Goal: Information Seeking & Learning: Check status

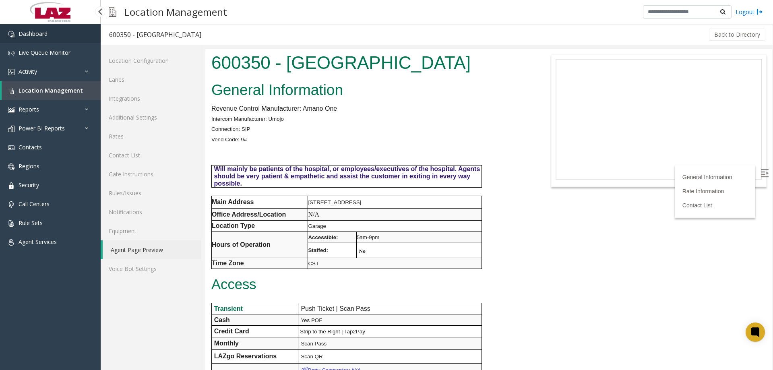
click at [49, 38] on link "Dashboard" at bounding box center [50, 33] width 101 height 19
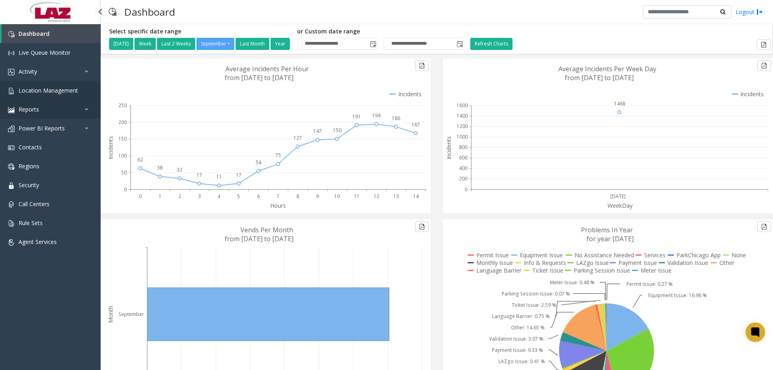
click at [44, 100] on link "Reports" at bounding box center [50, 109] width 101 height 19
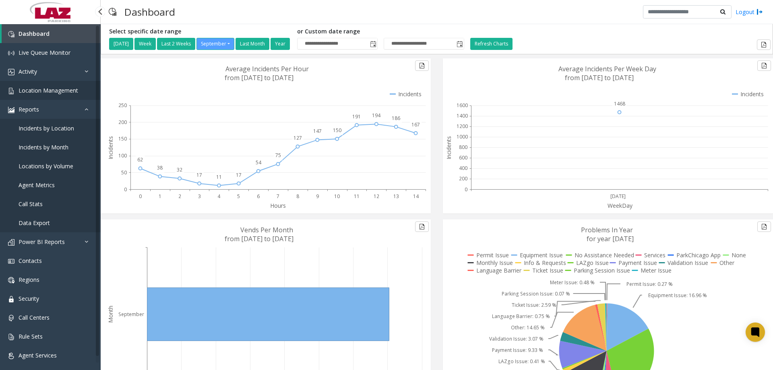
click at [45, 92] on span "Location Management" at bounding box center [49, 91] width 60 height 8
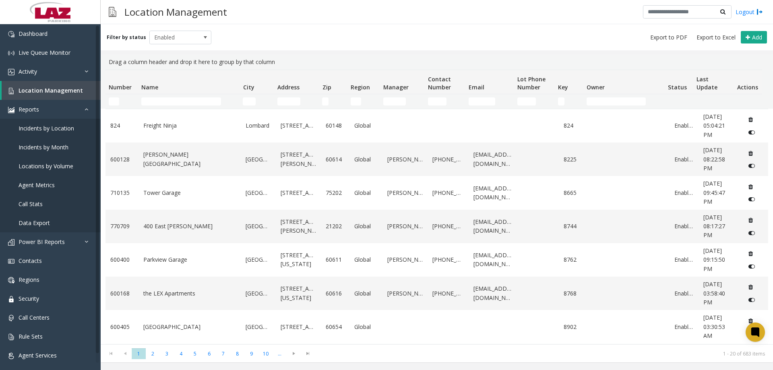
click at [184, 93] on th "Name" at bounding box center [188, 82] width 101 height 24
click at [184, 99] on input "Name Filter" at bounding box center [181, 101] width 80 height 8
type input "*"
click at [183, 102] on input "Name Filter" at bounding box center [181, 101] width 80 height 8
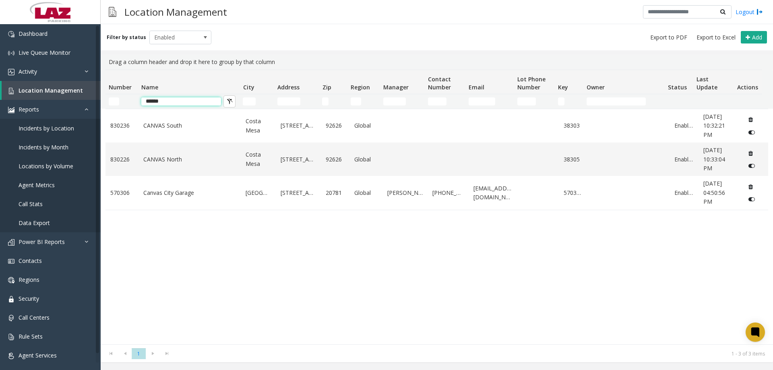
click at [171, 100] on input "******" at bounding box center [181, 101] width 80 height 8
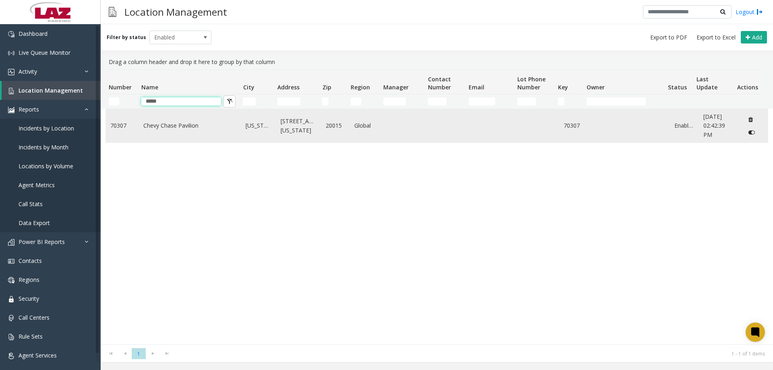
type input "*****"
click at [177, 119] on td "Chevy Chase Pavilion" at bounding box center [189, 125] width 103 height 33
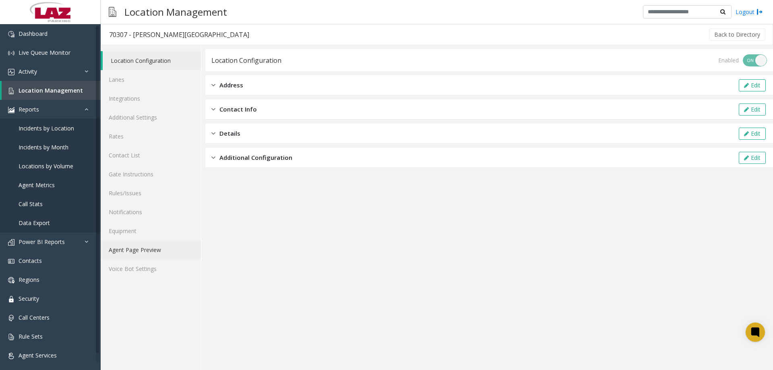
click at [150, 251] on link "Agent Page Preview" at bounding box center [151, 249] width 100 height 19
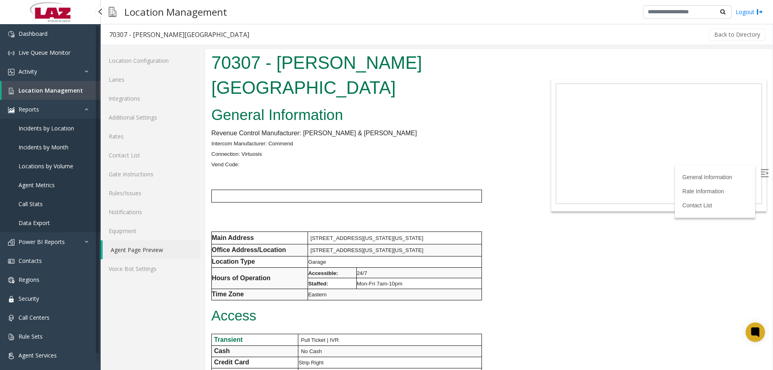
click at [46, 85] on link "Location Management" at bounding box center [51, 90] width 99 height 19
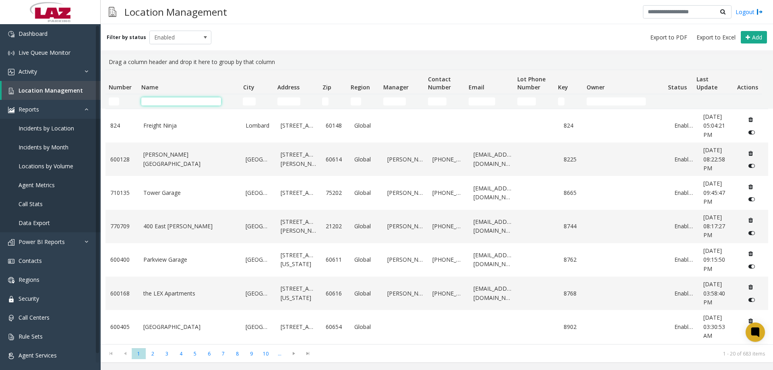
click at [161, 97] on input "Name Filter" at bounding box center [181, 101] width 80 height 8
type input "*"
click at [110, 95] on td "Number Filter" at bounding box center [121, 101] width 33 height 14
click at [112, 98] on td "Number Filter" at bounding box center [121, 101] width 33 height 14
click at [112, 98] on input "Number Filter" at bounding box center [114, 101] width 10 height 8
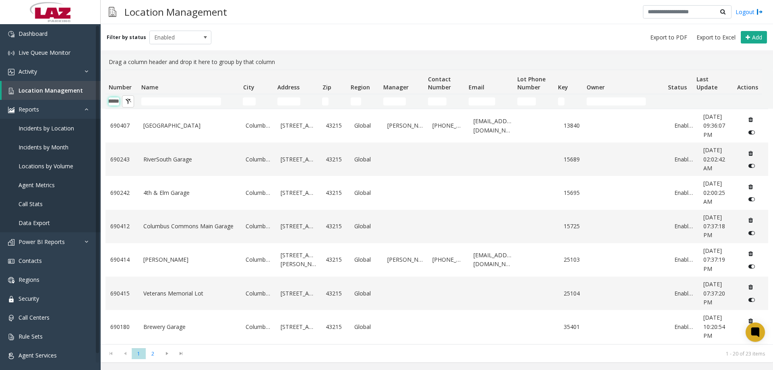
scroll to position [0, 13]
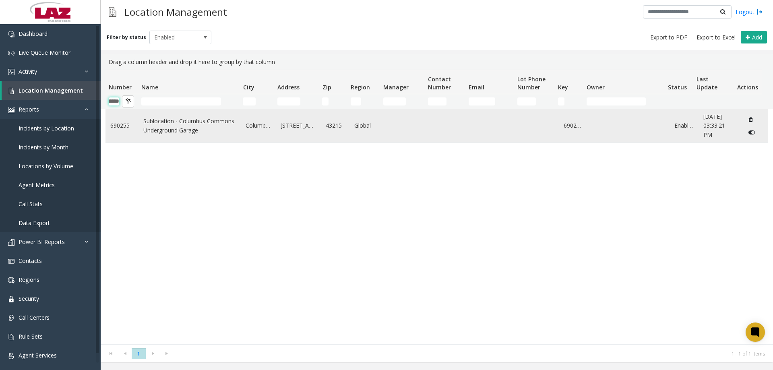
type input "******"
click at [149, 126] on link "Sublocation - Columbus Commons Underground Garage" at bounding box center [189, 126] width 93 height 18
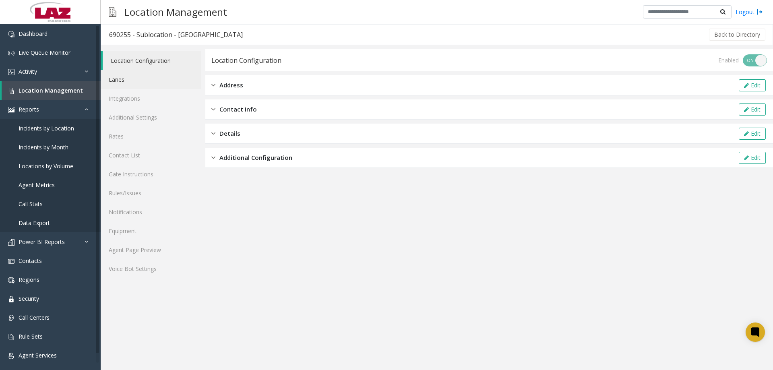
click at [134, 85] on link "Lanes" at bounding box center [151, 79] width 100 height 19
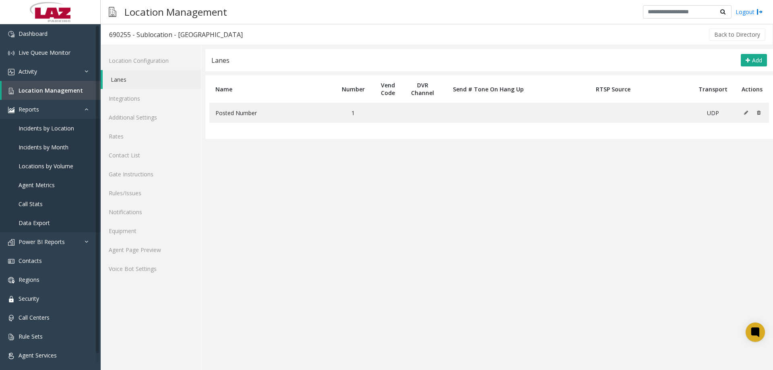
click at [324, 181] on app-lanes "Lanes Add Name Number Vend Code DVR Channel Send # Tone On Hang Up RTSP Source …" at bounding box center [489, 209] width 568 height 321
click at [155, 246] on link "Agent Page Preview" at bounding box center [151, 249] width 100 height 19
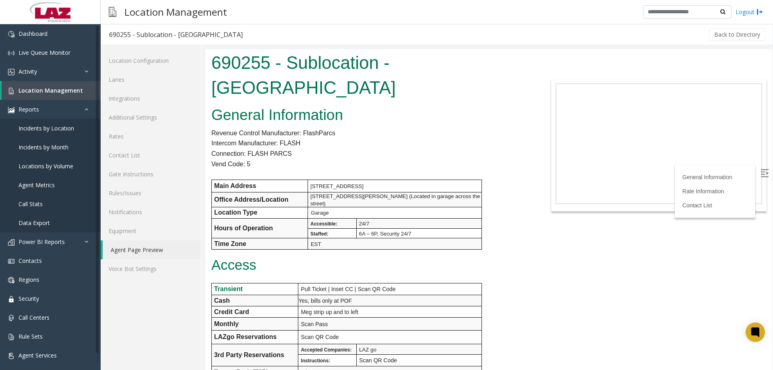
drag, startPoint x: 455, startPoint y: 86, endPoint x: 193, endPoint y: 55, distance: 263.5
click at [205, 55] on html "690255 - Sublocation - [GEOGRAPHIC_DATA] General Information Revenue Control Ma…" at bounding box center [488, 209] width 567 height 321
drag, startPoint x: 399, startPoint y: 78, endPoint x: 402, endPoint y: 84, distance: 6.7
click at [399, 78] on h1 "690255 - Sublocation - [GEOGRAPHIC_DATA]" at bounding box center [370, 75] width 318 height 50
drag, startPoint x: 494, startPoint y: 111, endPoint x: 487, endPoint y: 110, distance: 6.5
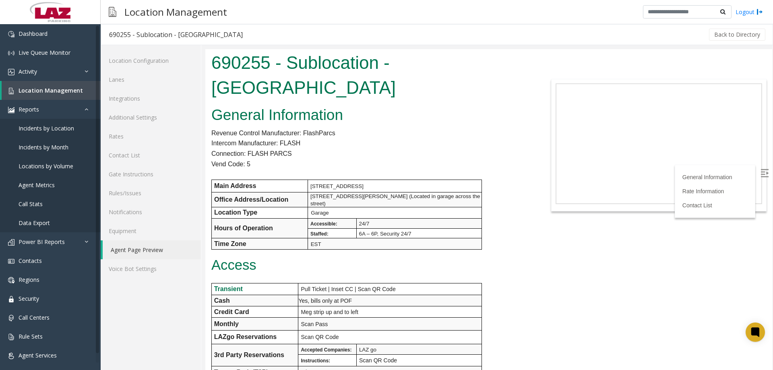
click at [491, 110] on h2 "General Information" at bounding box center [370, 115] width 318 height 21
drag, startPoint x: 453, startPoint y: 89, endPoint x: 214, endPoint y: 66, distance: 240.2
click at [214, 66] on h1 "690255 - Sublocation - [GEOGRAPHIC_DATA]" at bounding box center [370, 75] width 318 height 50
copy h1 "690255 - Sublocation - [GEOGRAPHIC_DATA]"
click at [134, 84] on link "Lanes" at bounding box center [151, 79] width 100 height 19
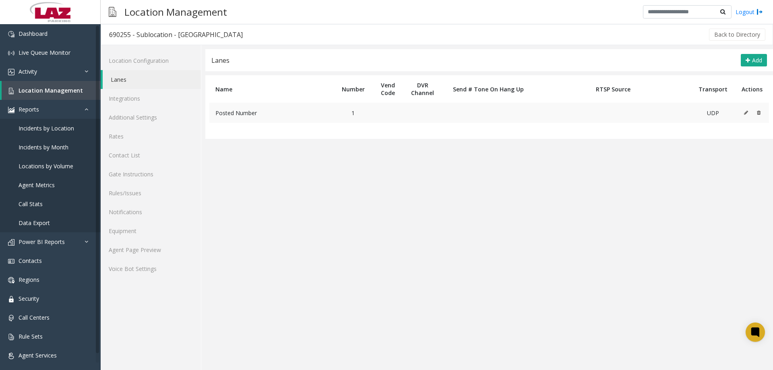
click at [760, 112] on icon at bounding box center [759, 112] width 4 height 5
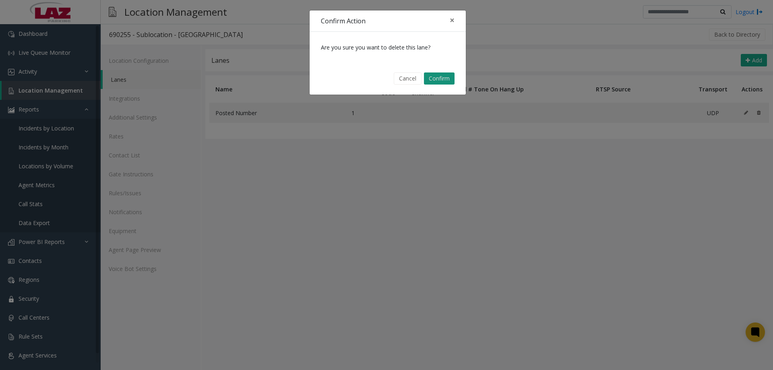
click at [435, 81] on button "Confirm" at bounding box center [439, 78] width 31 height 12
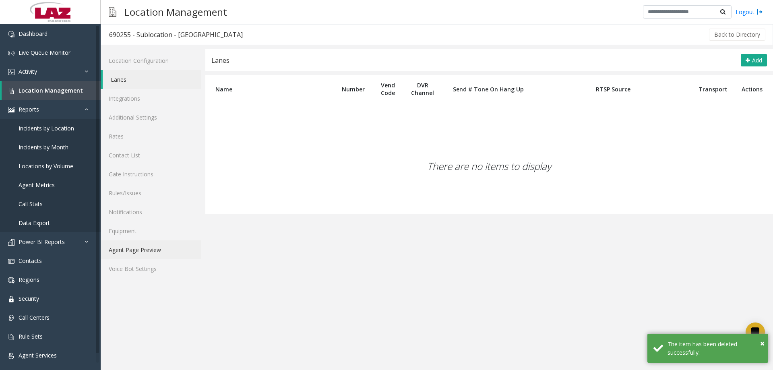
click at [163, 251] on link "Agent Page Preview" at bounding box center [151, 249] width 100 height 19
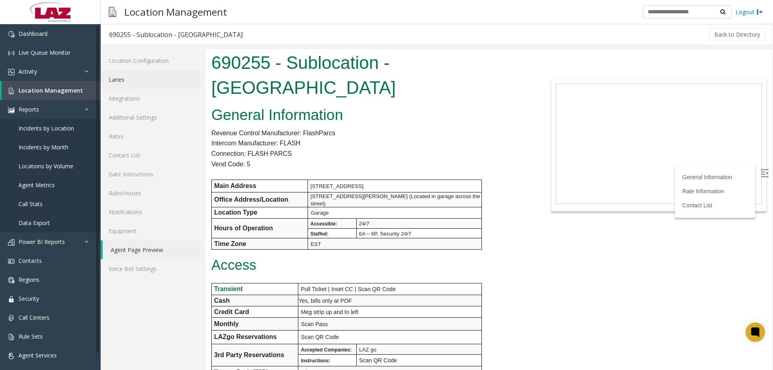
click at [120, 81] on link "Lanes" at bounding box center [151, 79] width 100 height 19
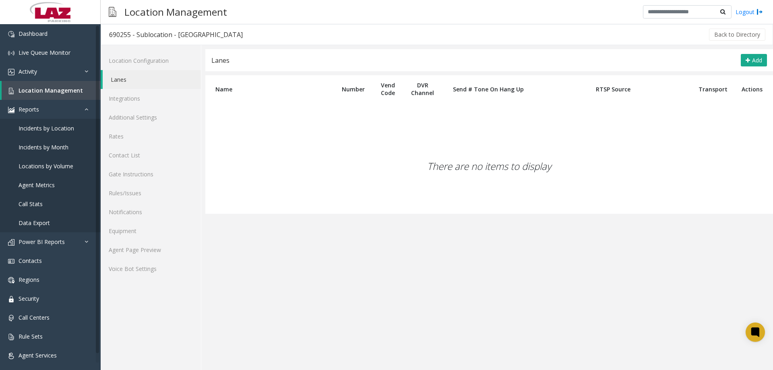
click at [443, 158] on div "There are no items to display" at bounding box center [489, 166] width 568 height 95
click at [743, 65] on button "Add" at bounding box center [754, 60] width 26 height 13
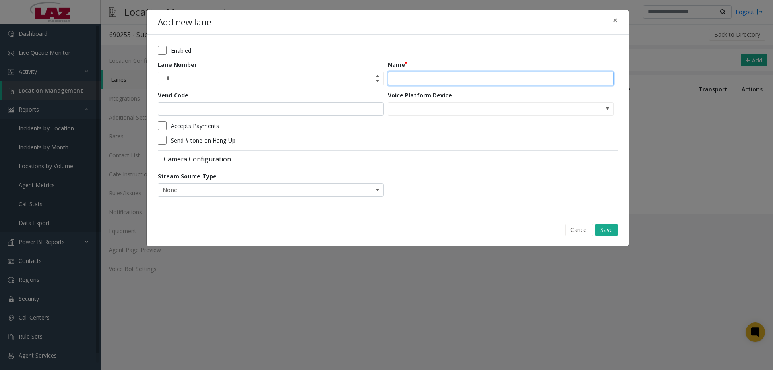
click at [428, 76] on input "Name" at bounding box center [501, 79] width 226 height 14
paste input "*******"
type input "*******"
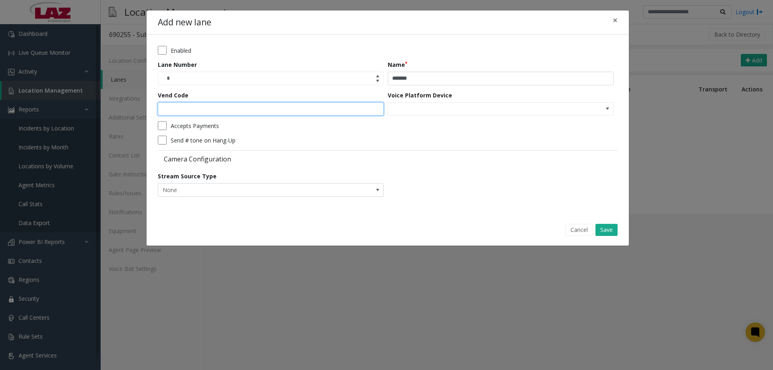
click at [317, 110] on input "Vend Code" at bounding box center [271, 109] width 226 height 14
type input "*"
click at [609, 226] on button "Save" at bounding box center [606, 230] width 22 height 12
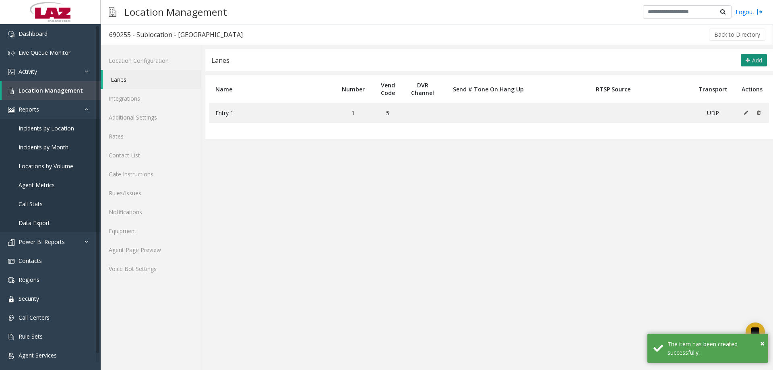
click at [748, 56] on button "Add" at bounding box center [754, 60] width 26 height 13
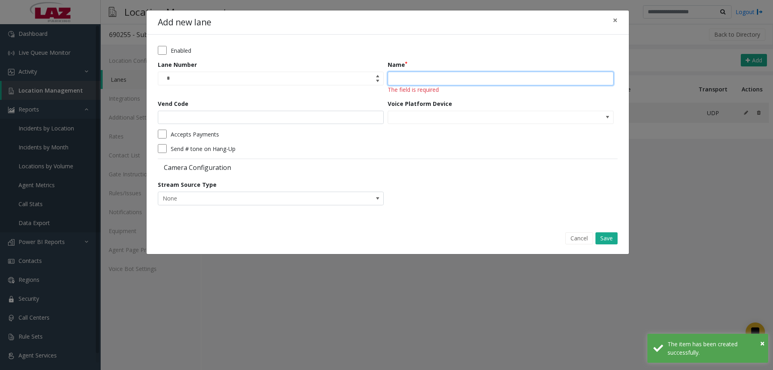
click at [407, 75] on input "Name" at bounding box center [501, 79] width 226 height 14
paste input "******"
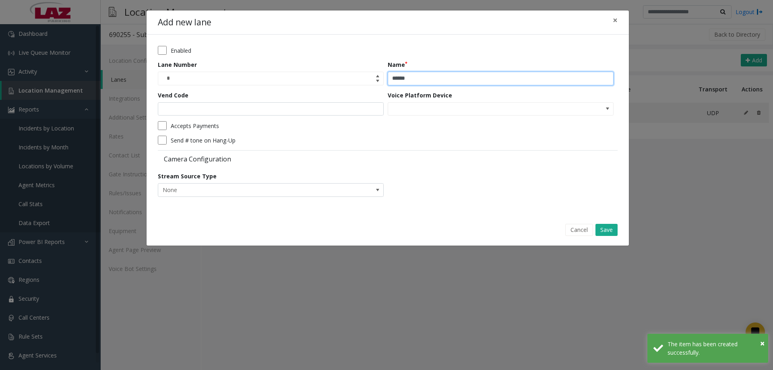
type input "******"
drag, startPoint x: 318, startPoint y: 116, endPoint x: 290, endPoint y: 107, distance: 29.7
click at [317, 115] on form "Enabled Lane Number * Name ****** Vend Code Voice Platform Device Accepts Payme…" at bounding box center [388, 124] width 460 height 157
click at [214, 115] on input "Vend Code" at bounding box center [271, 109] width 226 height 14
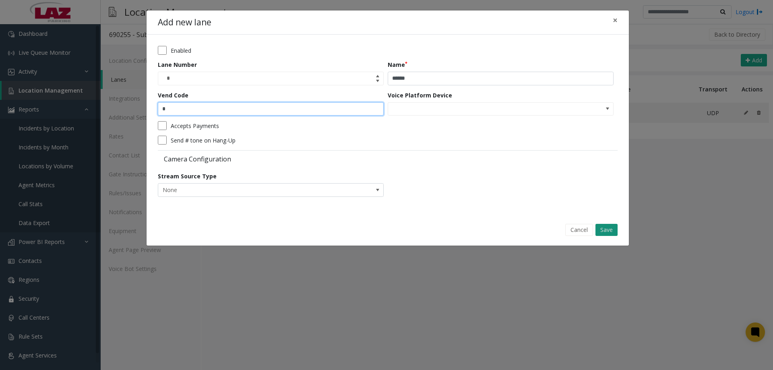
type input "*"
click at [611, 229] on button "Save" at bounding box center [606, 230] width 22 height 12
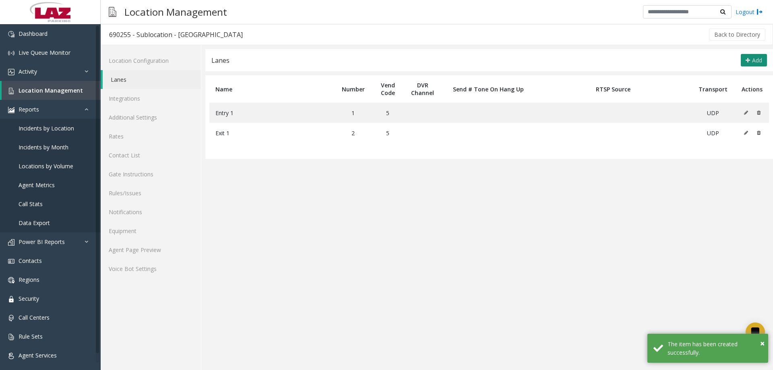
click at [751, 62] on button "Add" at bounding box center [754, 60] width 26 height 13
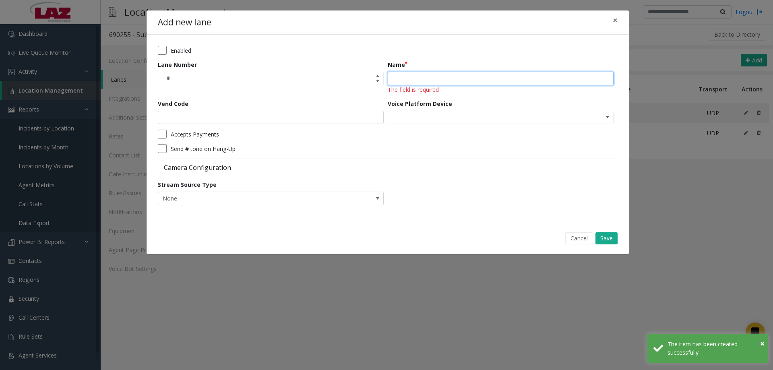
drag, startPoint x: 464, startPoint y: 83, endPoint x: 460, endPoint y: 85, distance: 4.5
click at [463, 83] on input "Name" at bounding box center [501, 79] width 226 height 14
paste input "******"
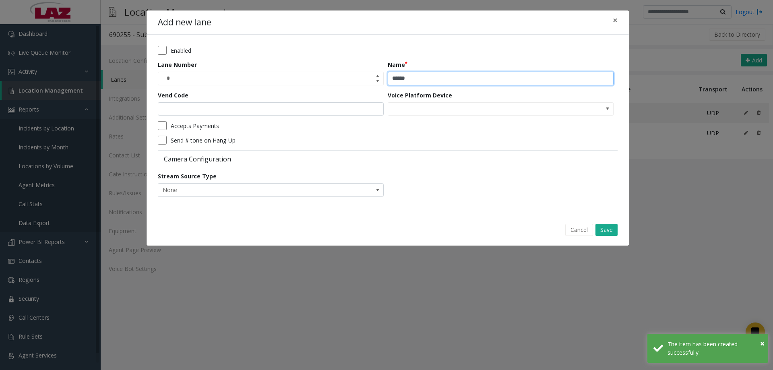
type input "******"
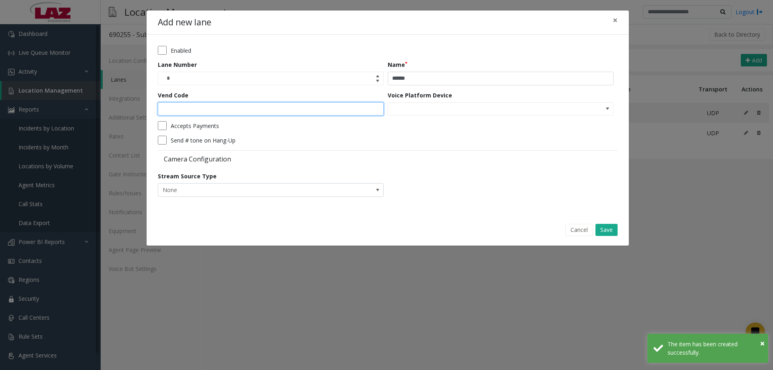
click at [305, 106] on input "Vend Code" at bounding box center [271, 109] width 226 height 14
type input "*"
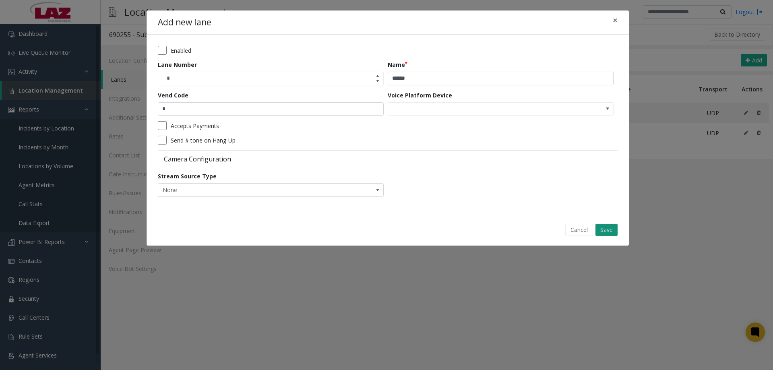
click at [603, 235] on button "Save" at bounding box center [606, 230] width 22 height 12
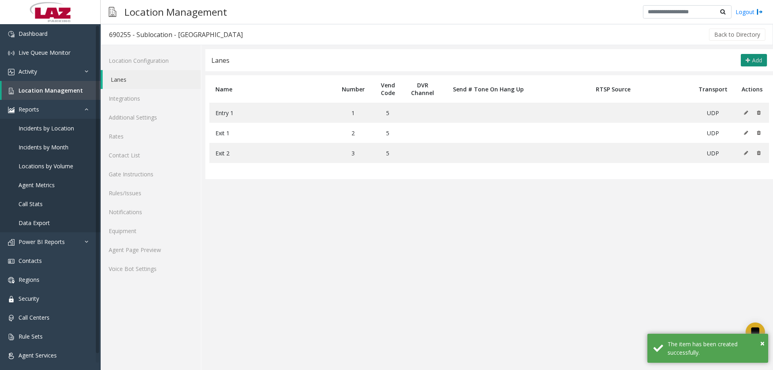
click at [751, 62] on button "Add" at bounding box center [754, 60] width 26 height 13
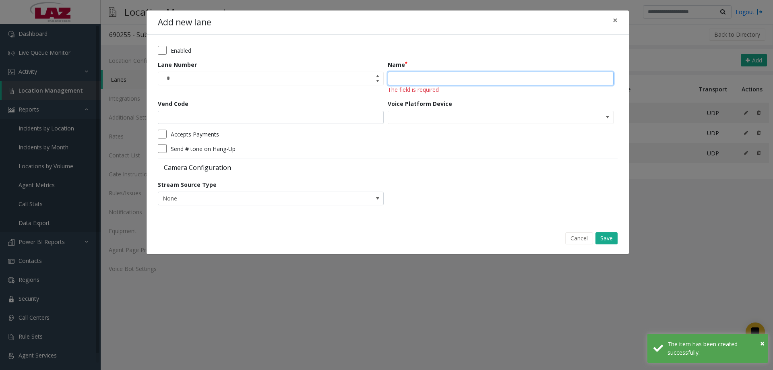
click at [415, 77] on input "Name" at bounding box center [501, 79] width 226 height 14
paste input "**********"
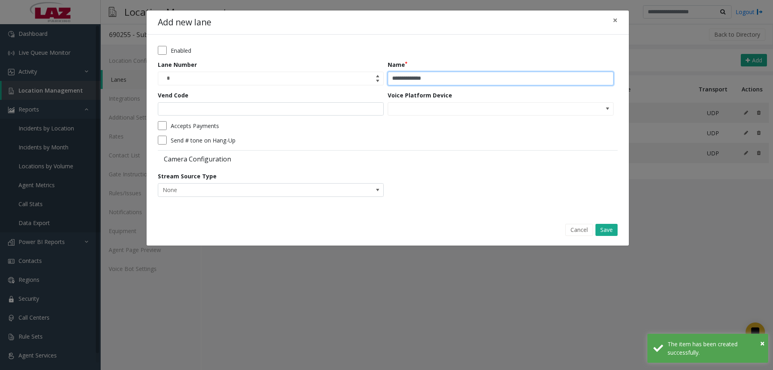
type input "**********"
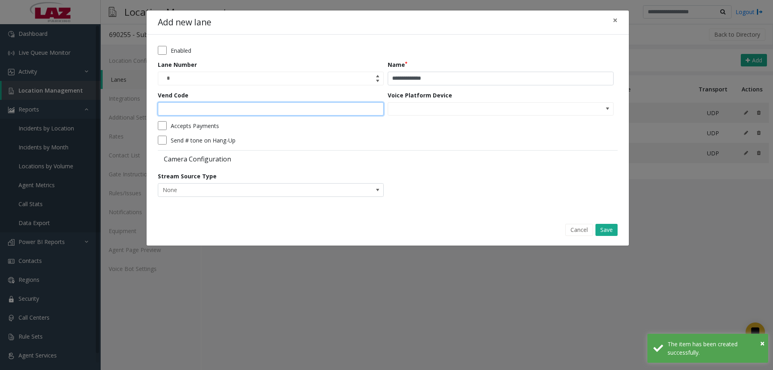
click at [223, 114] on input "Vend Code" at bounding box center [271, 109] width 226 height 14
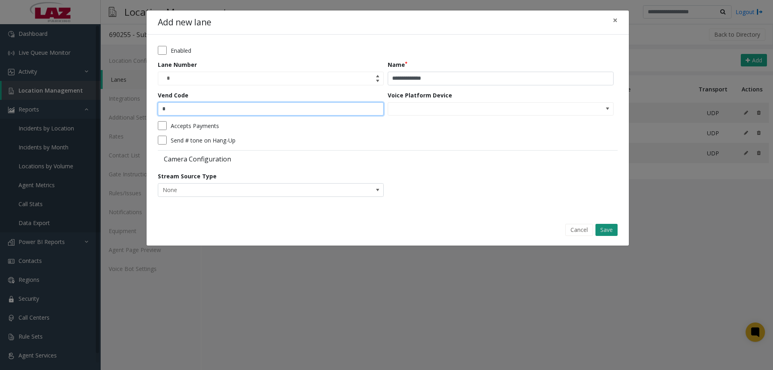
type input "*"
click at [608, 231] on button "Save" at bounding box center [606, 230] width 22 height 12
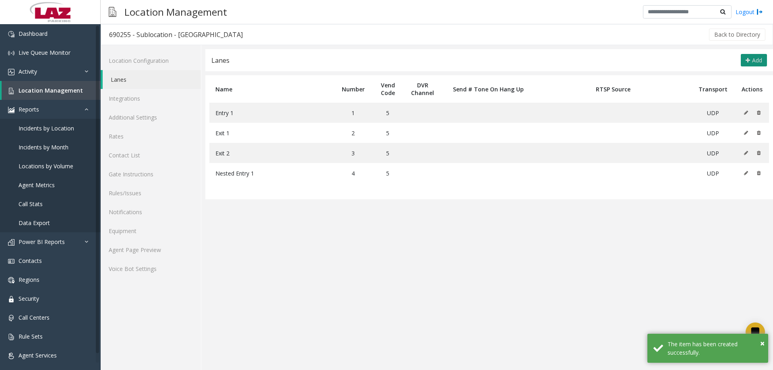
drag, startPoint x: 766, startPoint y: 64, endPoint x: 762, endPoint y: 63, distance: 4.1
click at [766, 64] on div "Lanes Add" at bounding box center [489, 60] width 568 height 22
drag, startPoint x: 760, startPoint y: 61, endPoint x: 754, endPoint y: 63, distance: 6.0
click at [754, 63] on span "Add" at bounding box center [757, 60] width 10 height 8
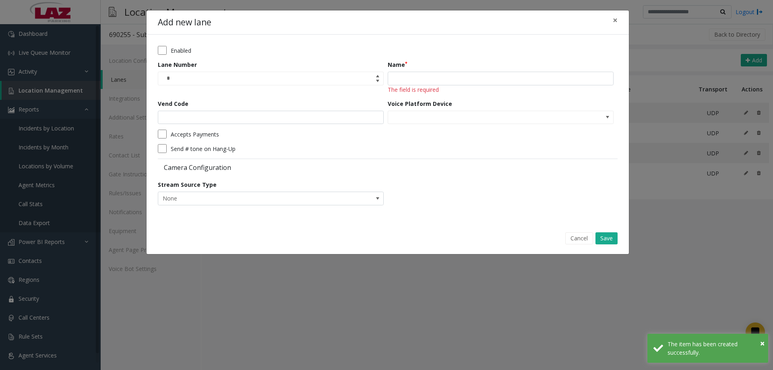
click at [425, 86] on span "The field is required" at bounding box center [413, 90] width 51 height 8
paste input "**********"
click at [417, 83] on input "Name" at bounding box center [501, 79] width 226 height 14
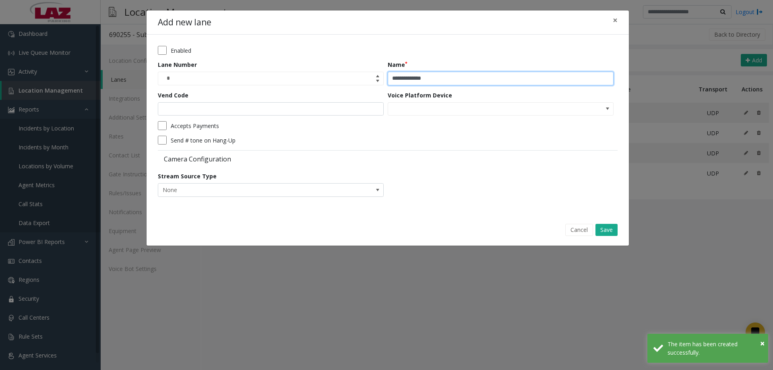
type input "**********"
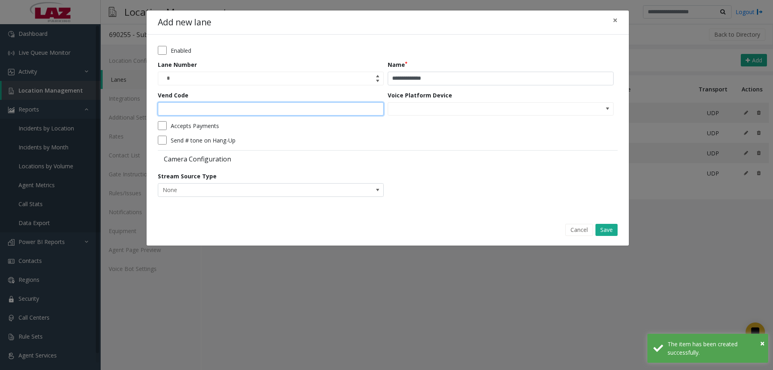
click at [309, 107] on input "Vend Code" at bounding box center [271, 109] width 226 height 14
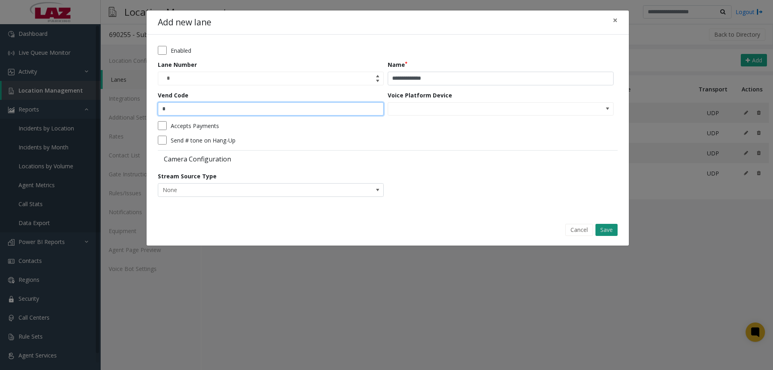
type input "*"
click at [603, 232] on button "Save" at bounding box center [606, 230] width 22 height 12
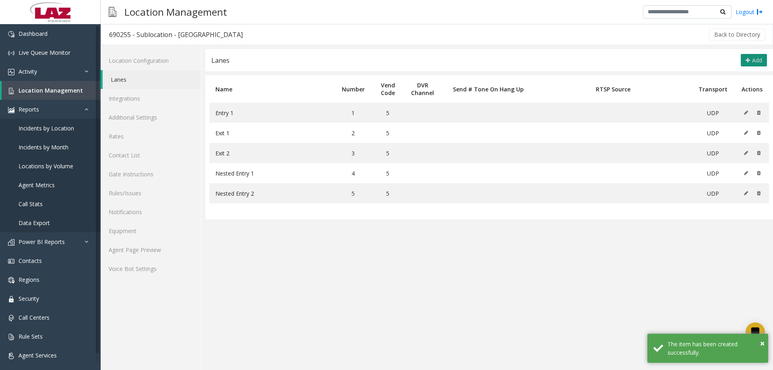
click at [752, 58] on span "Add" at bounding box center [757, 60] width 10 height 8
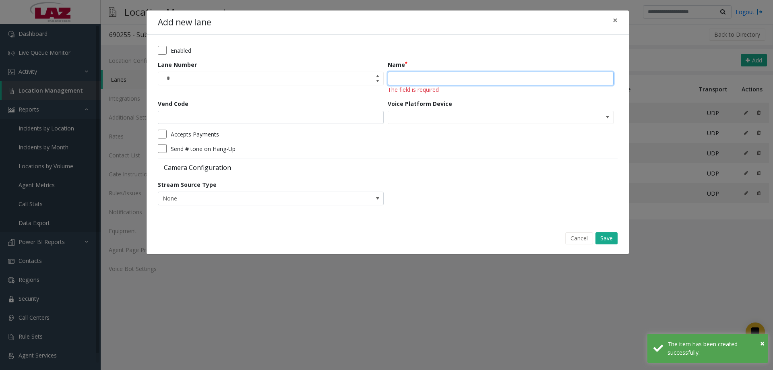
drag, startPoint x: 417, startPoint y: 76, endPoint x: 411, endPoint y: 85, distance: 10.9
click at [417, 76] on input "Name" at bounding box center [501, 79] width 226 height 14
paste input "**********"
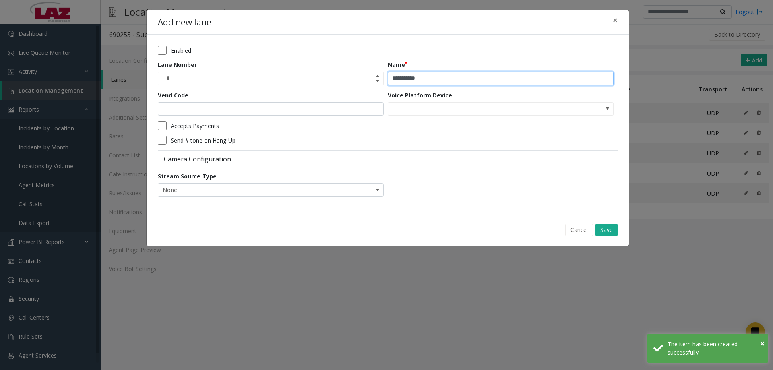
type input "**********"
drag, startPoint x: 295, startPoint y: 97, endPoint x: 292, endPoint y: 103, distance: 6.1
click at [295, 97] on div "Vend Code" at bounding box center [273, 103] width 230 height 25
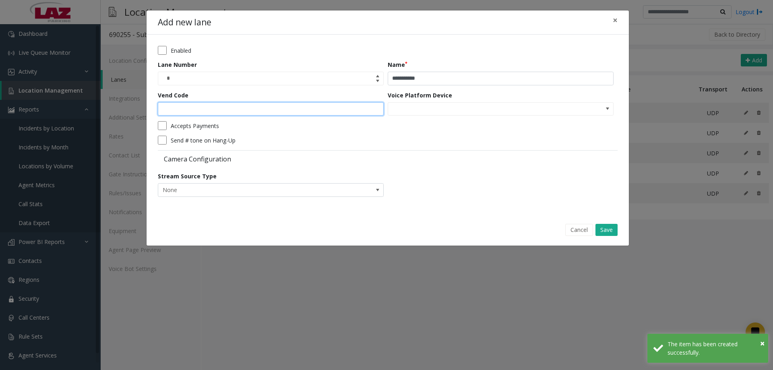
click at [287, 109] on input "Vend Code" at bounding box center [271, 109] width 226 height 14
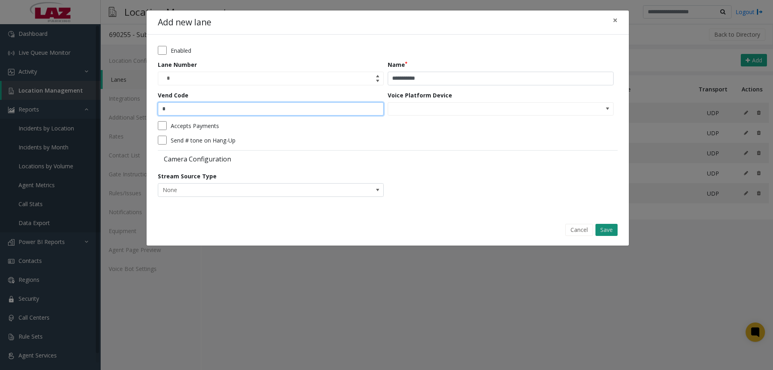
type input "*"
click at [614, 228] on button "Save" at bounding box center [606, 230] width 22 height 12
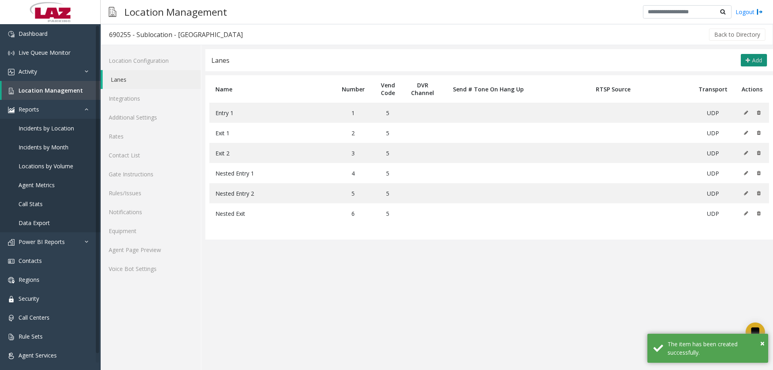
click at [744, 62] on button "Add" at bounding box center [754, 60] width 26 height 13
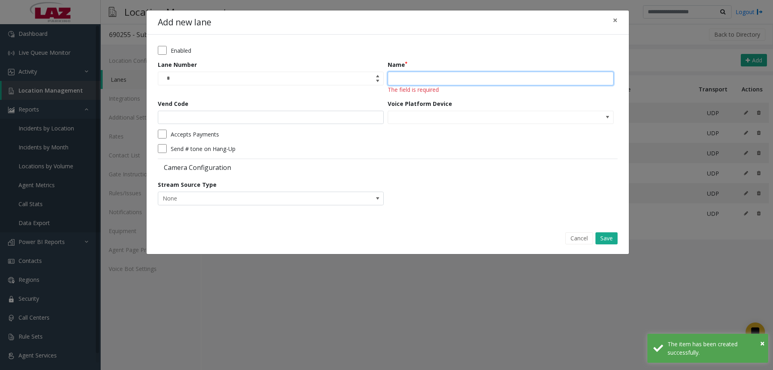
drag, startPoint x: 409, startPoint y: 81, endPoint x: 328, endPoint y: 105, distance: 84.4
click at [407, 82] on input "Name" at bounding box center [501, 79] width 226 height 14
paste input "**********"
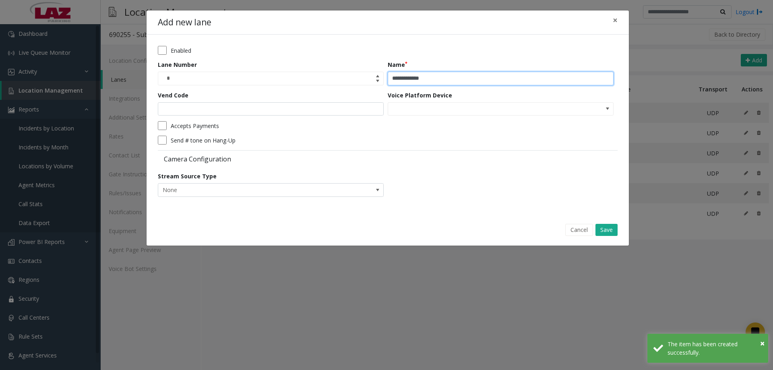
type input "**********"
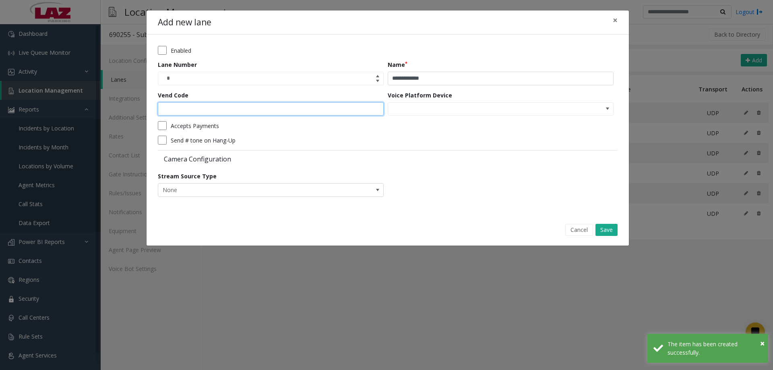
click at [322, 105] on input "Vend Code" at bounding box center [271, 109] width 226 height 14
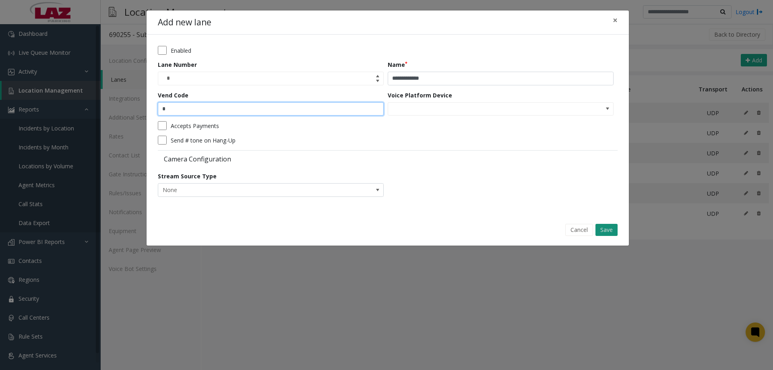
type input "*"
click at [608, 231] on button "Save" at bounding box center [606, 230] width 22 height 12
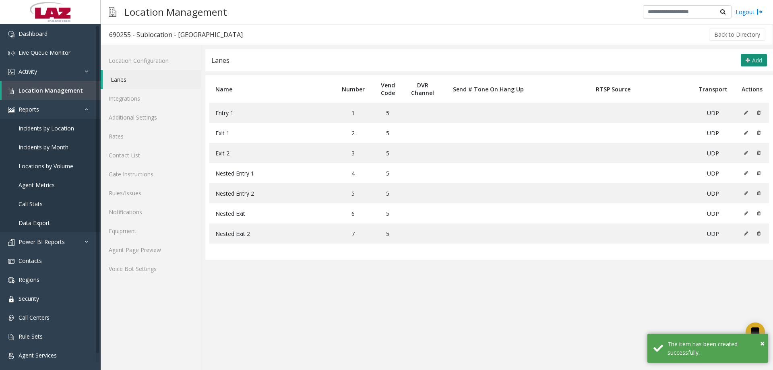
click at [754, 57] on span "Add" at bounding box center [757, 60] width 10 height 8
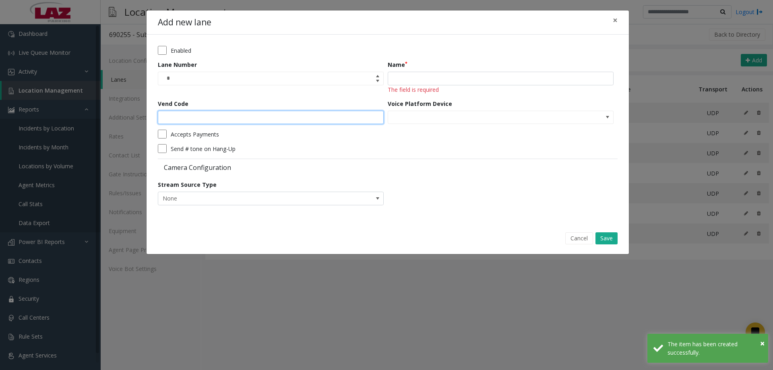
click at [343, 113] on input "Vend Code" at bounding box center [271, 118] width 226 height 14
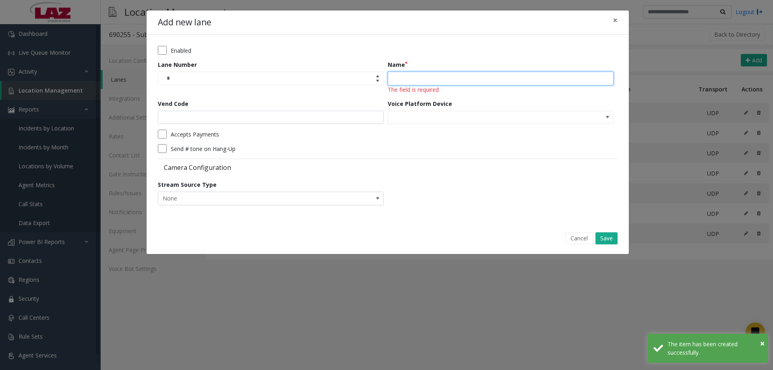
drag, startPoint x: 464, startPoint y: 73, endPoint x: 454, endPoint y: 78, distance: 10.4
click at [462, 74] on input "Name" at bounding box center [501, 79] width 226 height 14
paste input "*****"
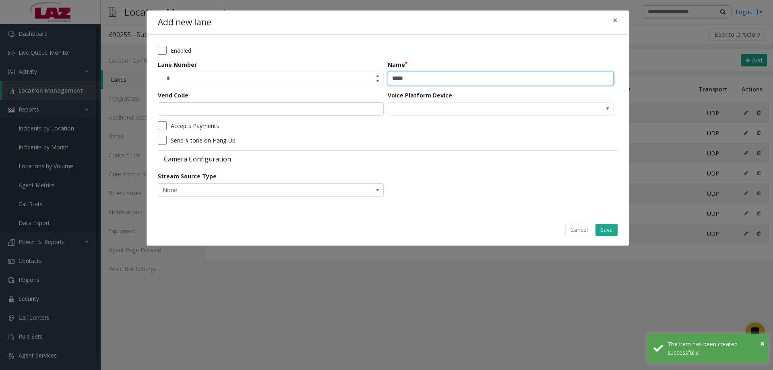
type input "*****"
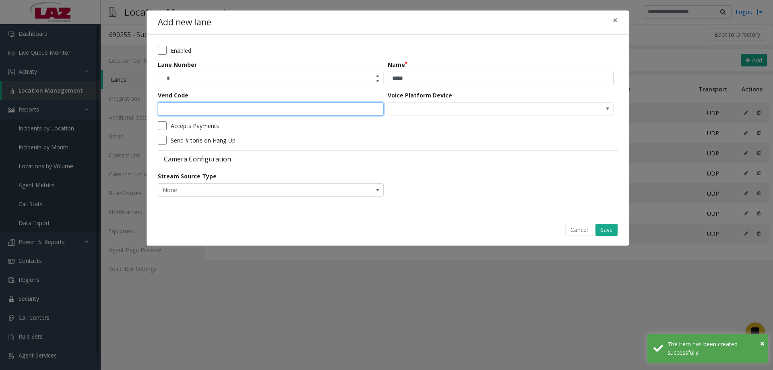
click at [359, 112] on input "Vend Code" at bounding box center [271, 109] width 226 height 14
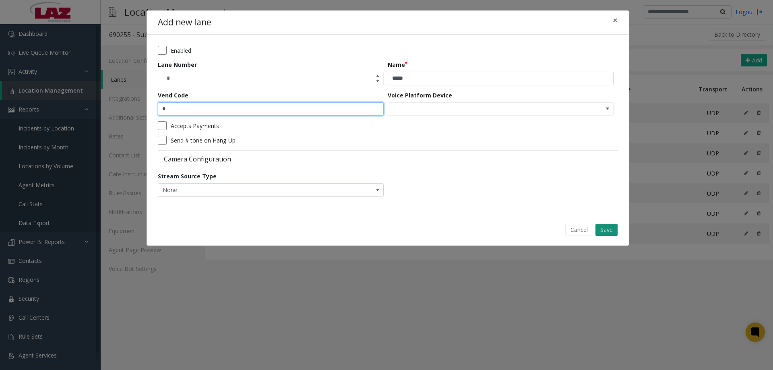
type input "*"
click at [596, 227] on button "Save" at bounding box center [606, 230] width 22 height 12
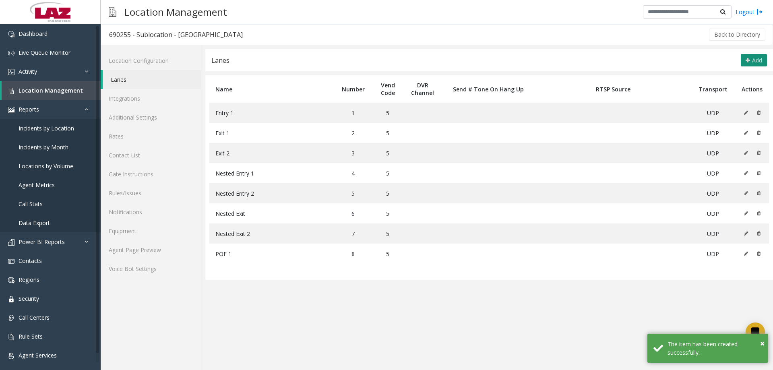
click at [751, 60] on button "Add" at bounding box center [754, 60] width 26 height 13
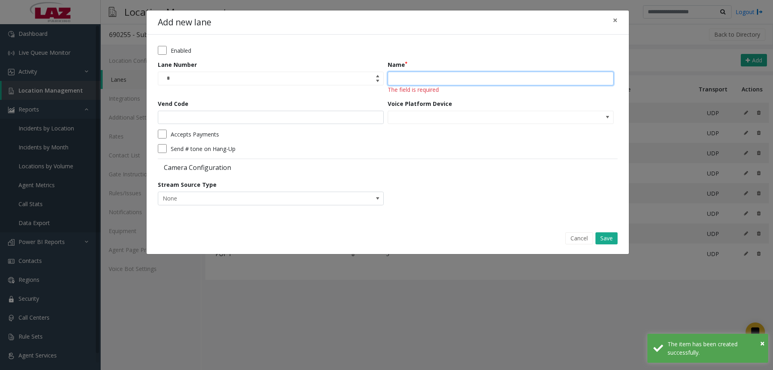
click at [434, 77] on input "Name" at bounding box center [501, 79] width 226 height 14
paste input "*****"
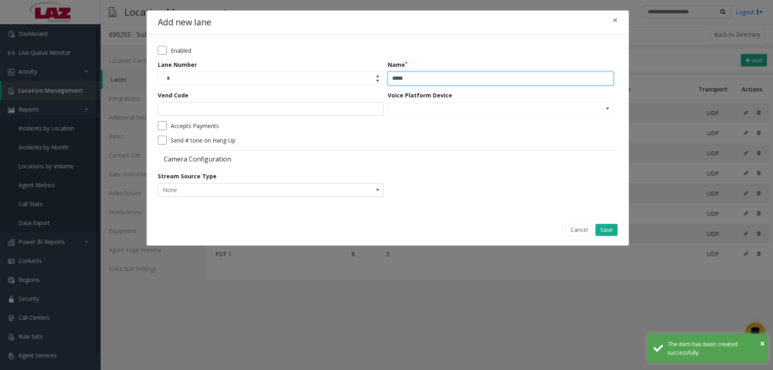
type input "*****"
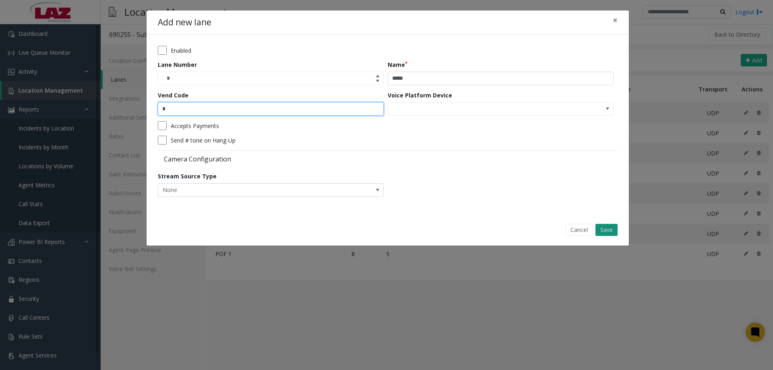
type input "*"
click at [596, 225] on button "Save" at bounding box center [606, 230] width 22 height 12
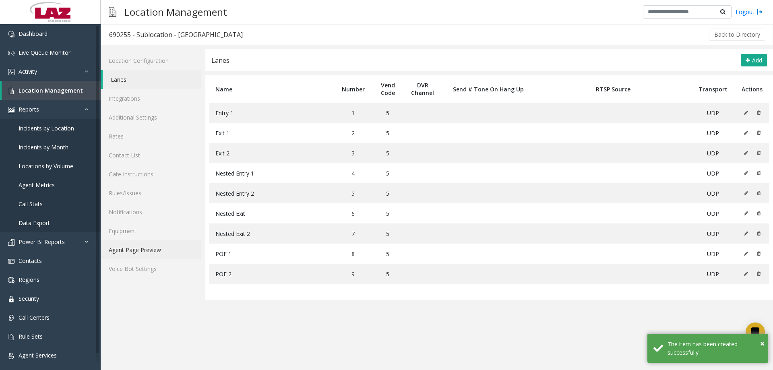
click at [154, 249] on link "Agent Page Preview" at bounding box center [151, 249] width 100 height 19
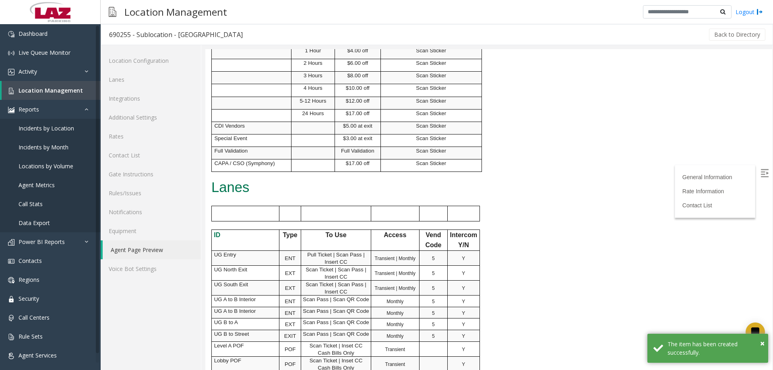
scroll to position [523, 0]
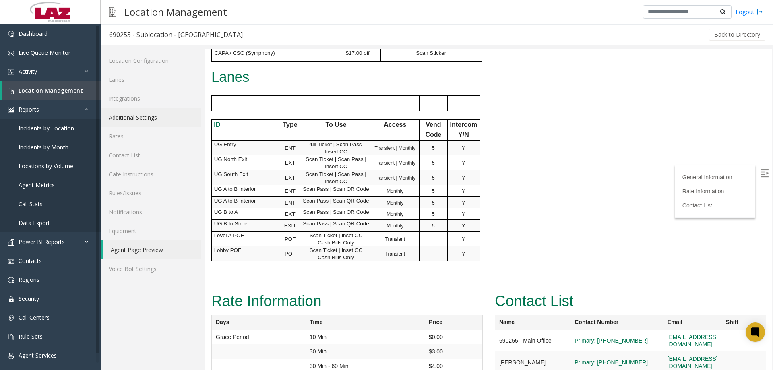
click at [140, 112] on link "Additional Settings" at bounding box center [151, 117] width 100 height 19
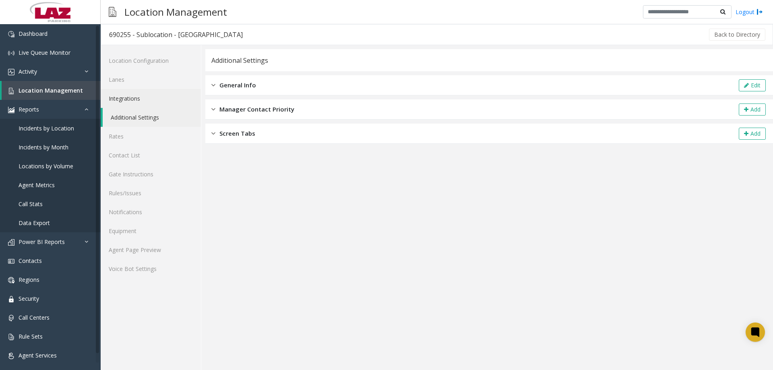
click at [140, 92] on link "Integrations" at bounding box center [151, 98] width 100 height 19
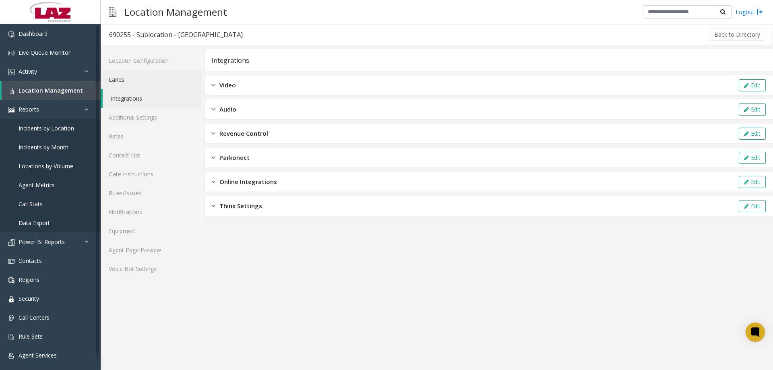
click at [146, 83] on link "Lanes" at bounding box center [151, 79] width 100 height 19
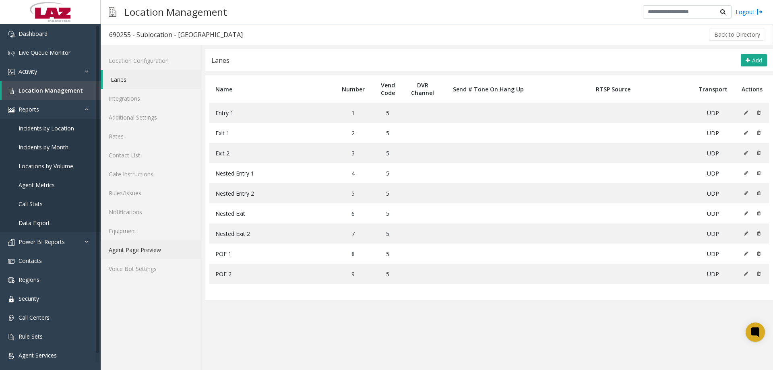
click at [159, 246] on link "Agent Page Preview" at bounding box center [151, 249] width 100 height 19
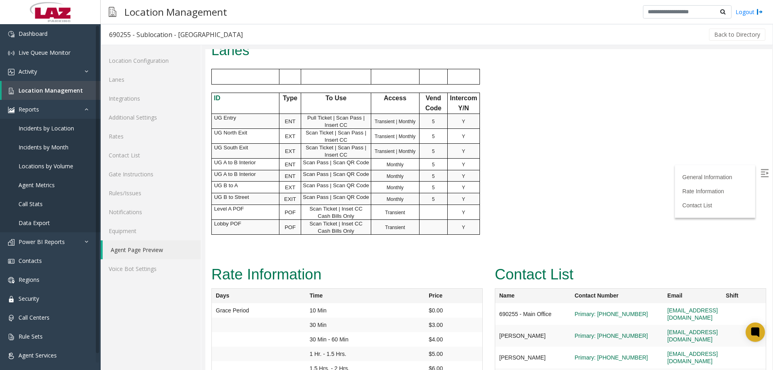
scroll to position [564, 0]
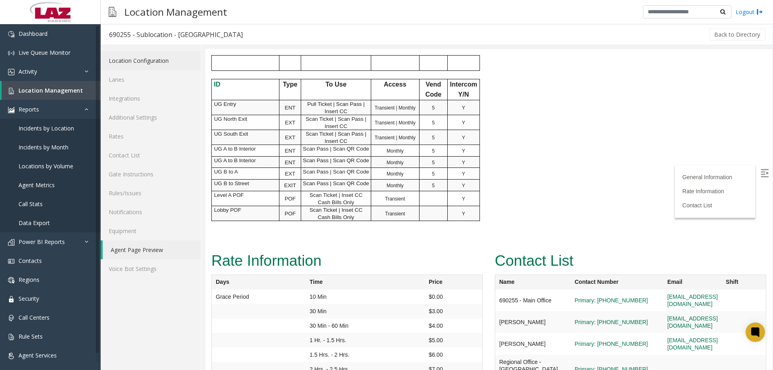
click at [144, 70] on link "Location Configuration" at bounding box center [151, 60] width 100 height 19
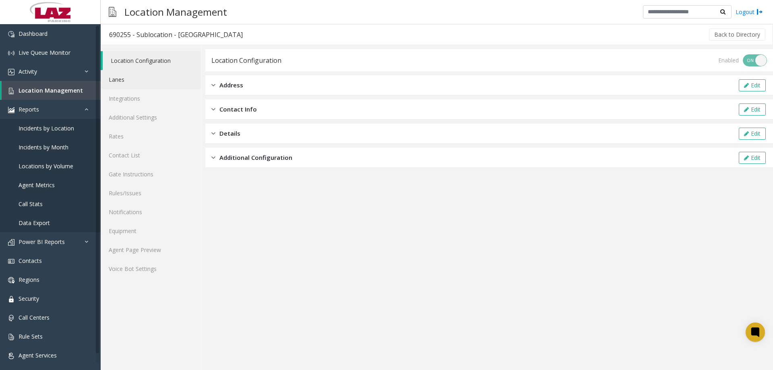
click at [141, 78] on link "Lanes" at bounding box center [151, 79] width 100 height 19
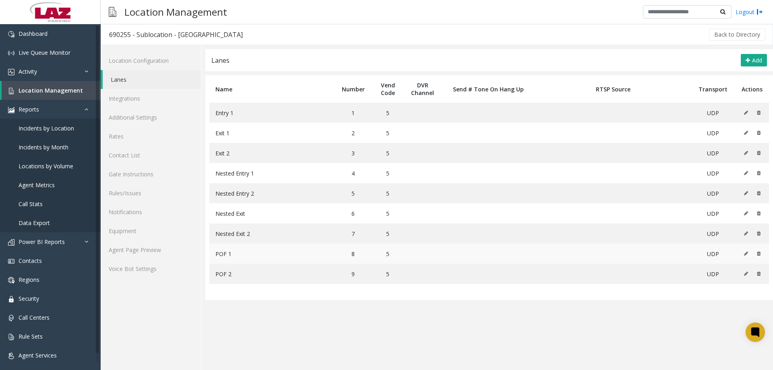
click at [745, 252] on icon at bounding box center [746, 253] width 4 height 5
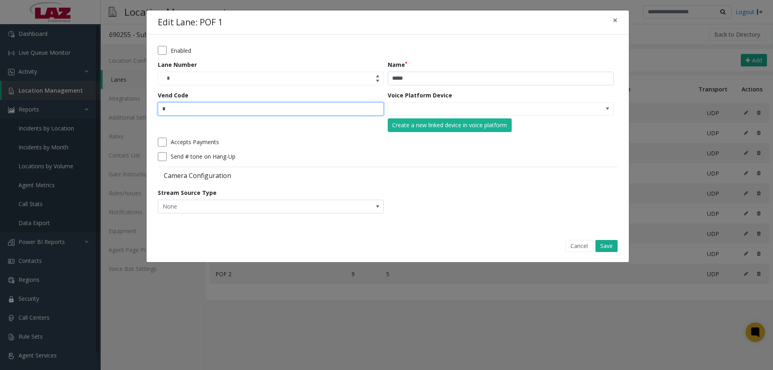
click at [218, 112] on input "*" at bounding box center [271, 109] width 226 height 14
click at [606, 246] on button "Save" at bounding box center [606, 246] width 22 height 12
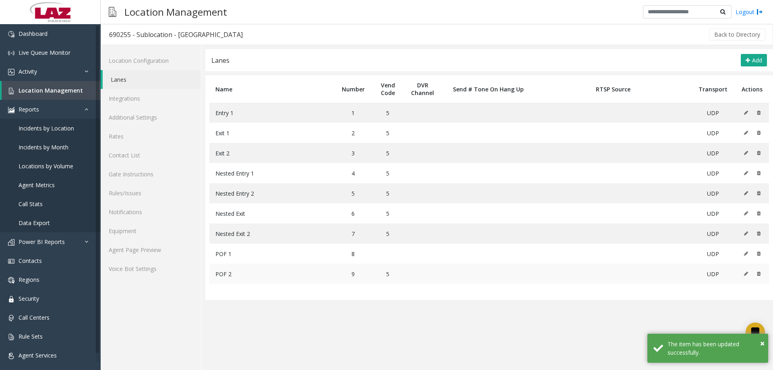
click at [745, 271] on button at bounding box center [747, 274] width 9 height 12
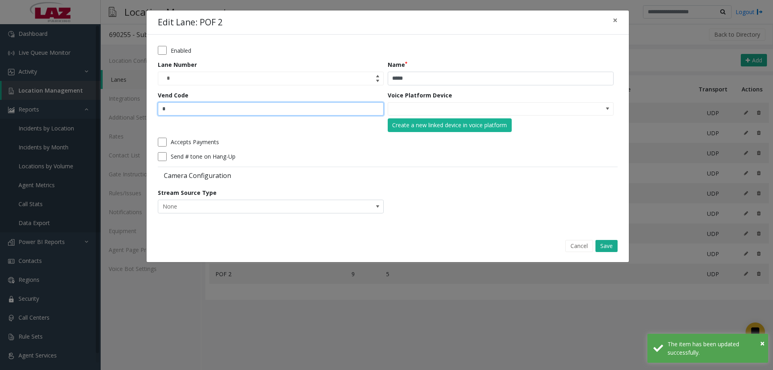
click at [195, 114] on input "*" at bounding box center [271, 109] width 226 height 14
click at [611, 244] on button "Save" at bounding box center [606, 246] width 22 height 12
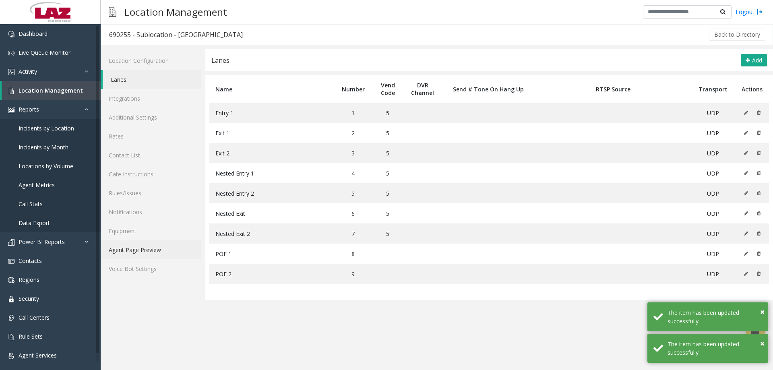
click at [133, 244] on link "Agent Page Preview" at bounding box center [151, 249] width 100 height 19
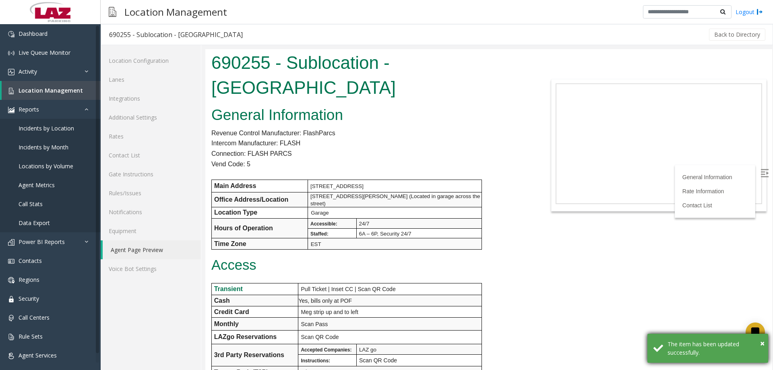
click at [765, 345] on div "× The item has been updated successfully." at bounding box center [707, 348] width 121 height 29
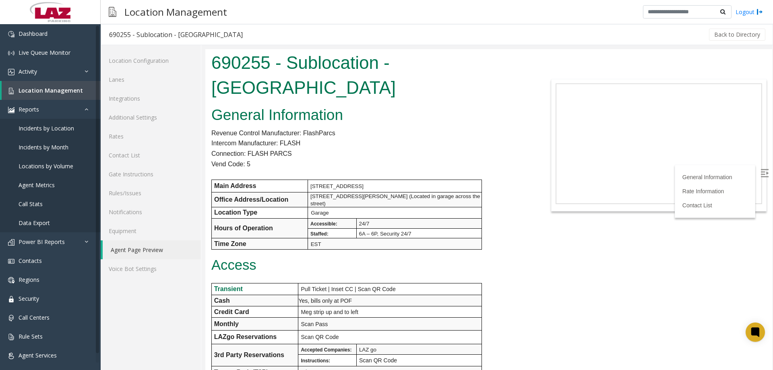
click at [644, 252] on body "690255 - Sublocation - [GEOGRAPHIC_DATA] General Information Revenue Control Ma…" at bounding box center [488, 209] width 567 height 321
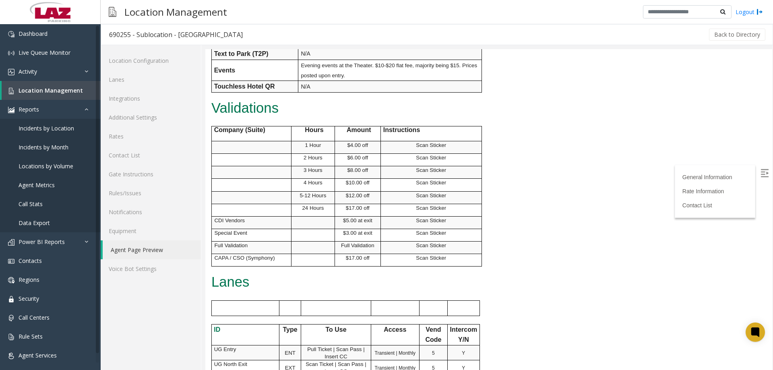
scroll to position [443, 0]
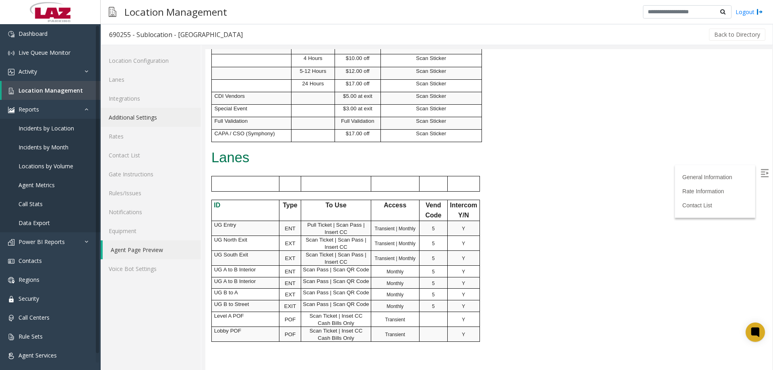
click at [116, 109] on link "Additional Settings" at bounding box center [151, 117] width 100 height 19
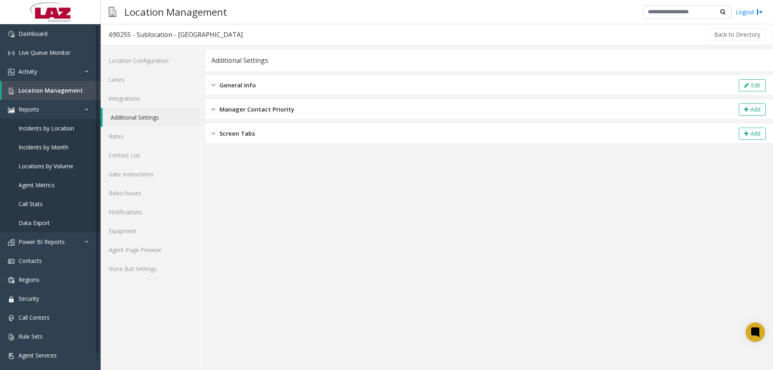
click at [267, 87] on div "General Info Edit" at bounding box center [489, 85] width 568 height 20
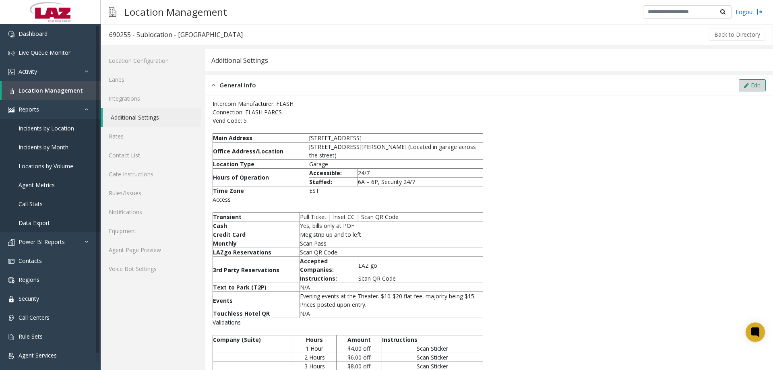
click at [743, 89] on button "Edit" at bounding box center [752, 85] width 27 height 12
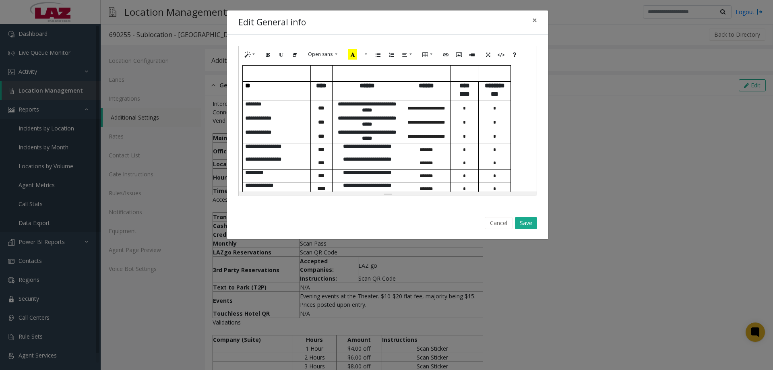
scroll to position [432, 0]
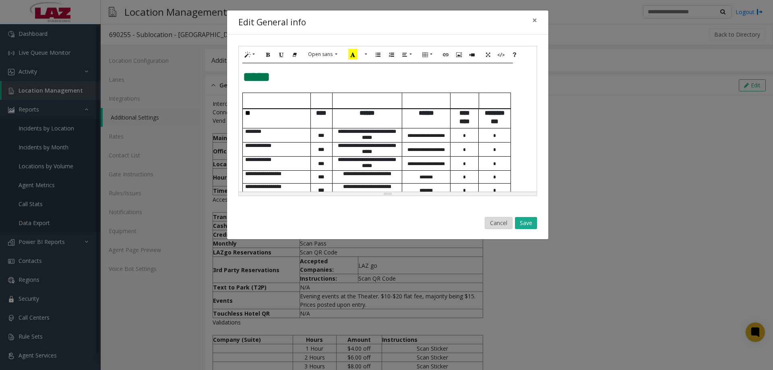
click at [494, 224] on button "Cancel" at bounding box center [499, 223] width 28 height 12
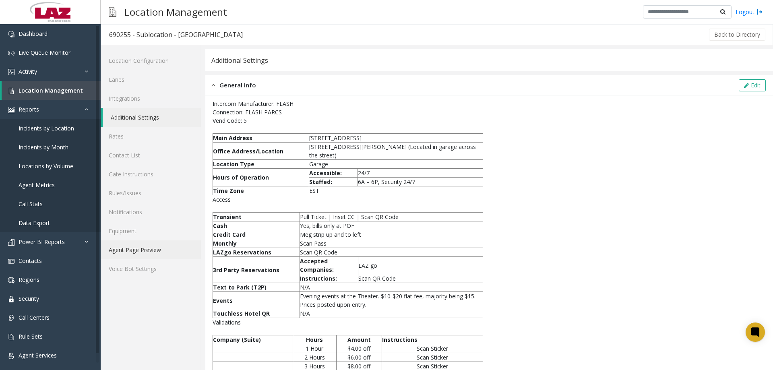
click at [140, 248] on link "Agent Page Preview" at bounding box center [151, 249] width 100 height 19
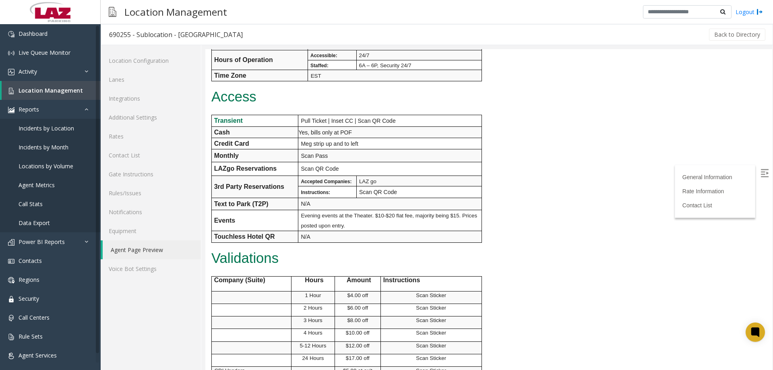
scroll to position [443, 0]
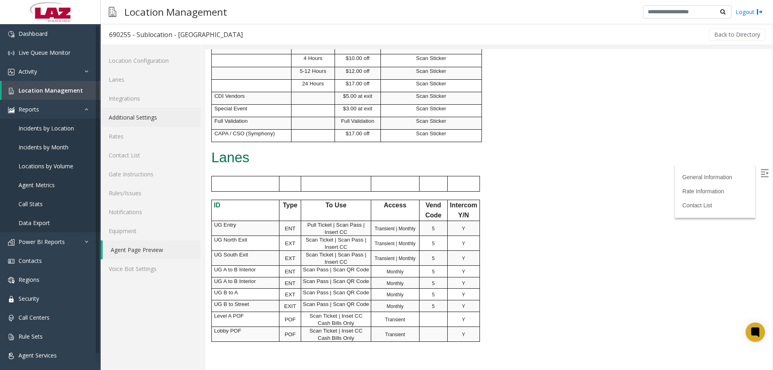
click at [147, 116] on link "Additional Settings" at bounding box center [151, 117] width 100 height 19
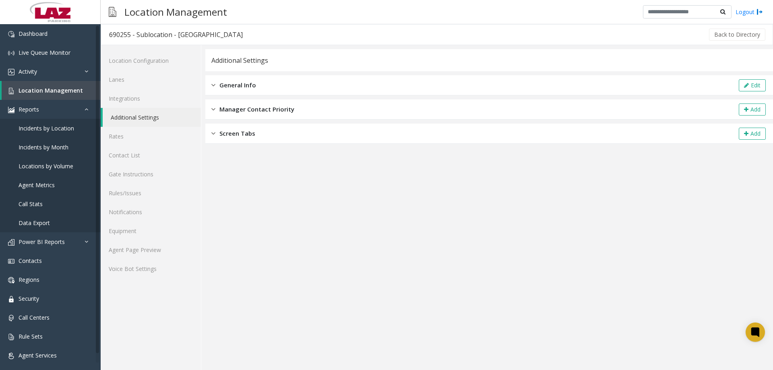
click at [254, 91] on div "General Info Edit" at bounding box center [489, 85] width 568 height 20
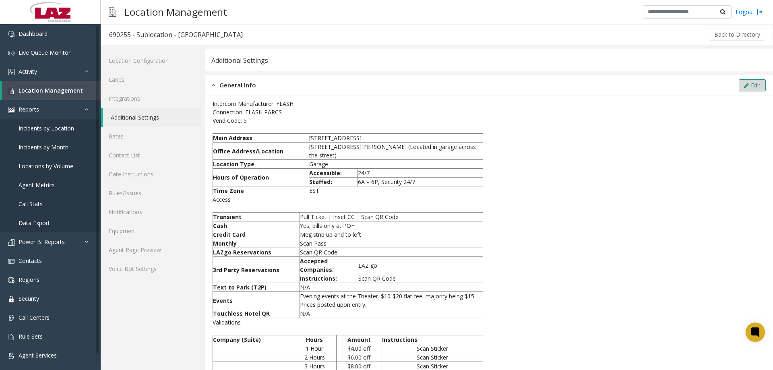
click at [737, 80] on div "Edit" at bounding box center [751, 85] width 29 height 12
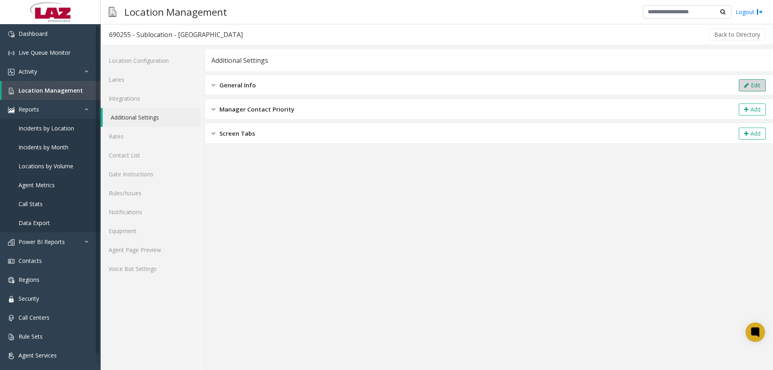
click at [749, 86] on button "Edit" at bounding box center [752, 85] width 27 height 12
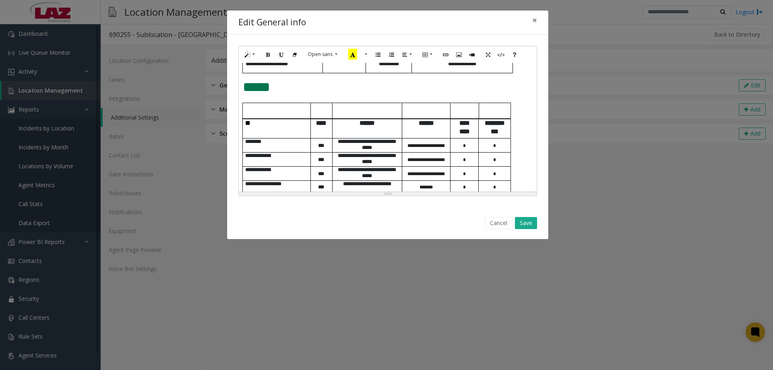
scroll to position [391, 0]
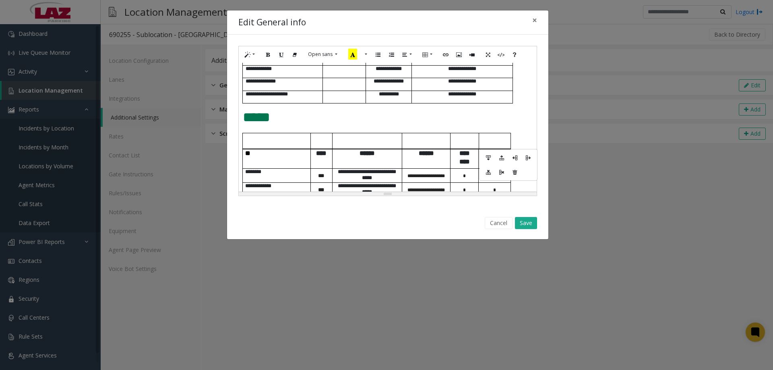
click at [495, 141] on td at bounding box center [495, 140] width 32 height 15
drag, startPoint x: 498, startPoint y: 142, endPoint x: 273, endPoint y: 140, distance: 225.8
click at [273, 140] on tr at bounding box center [377, 140] width 268 height 15
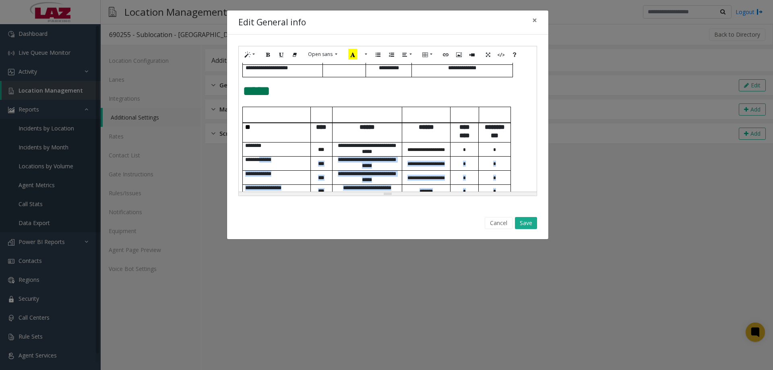
scroll to position [432, 0]
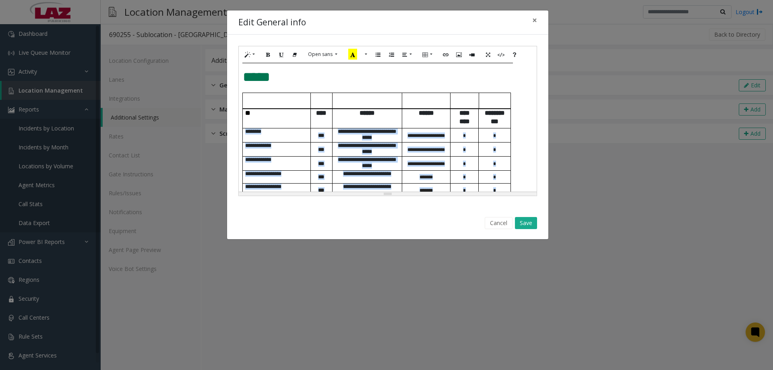
drag, startPoint x: 500, startPoint y: 159, endPoint x: 246, endPoint y: 135, distance: 255.1
click at [246, 135] on tbody "**********" at bounding box center [377, 180] width 268 height 142
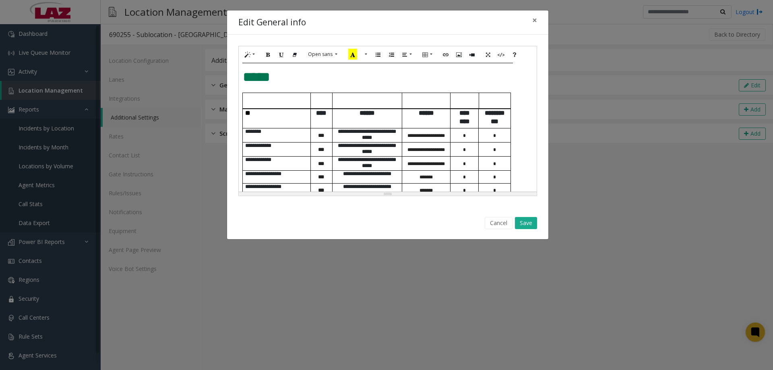
click at [442, 221] on div "Cancel Save" at bounding box center [388, 223] width 310 height 21
click at [491, 221] on button "Cancel" at bounding box center [499, 223] width 28 height 12
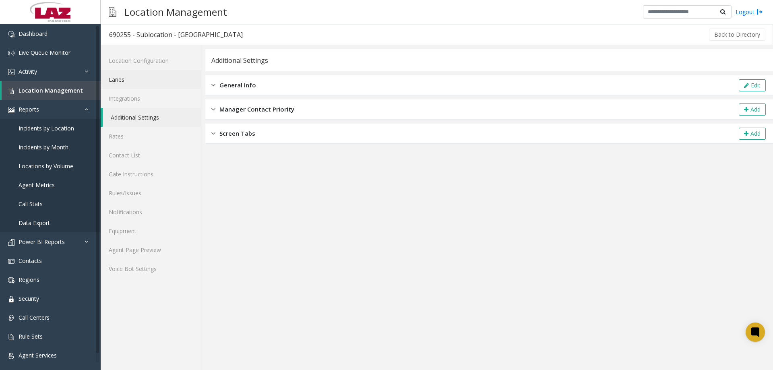
click at [134, 87] on link "Lanes" at bounding box center [151, 79] width 100 height 19
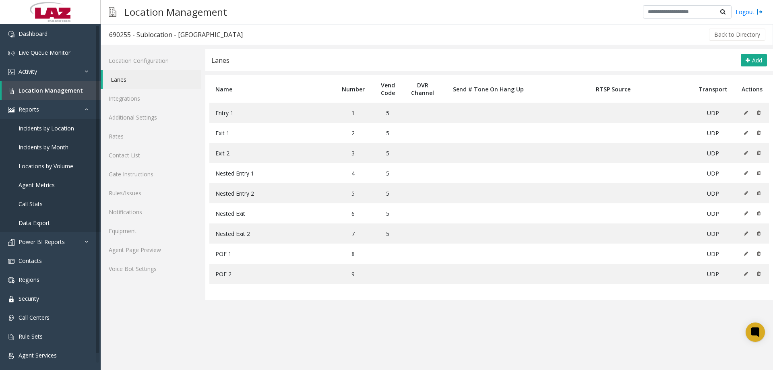
drag, startPoint x: 325, startPoint y: 335, endPoint x: 312, endPoint y: 325, distance: 16.3
click at [318, 329] on app-lanes "Lanes Add Name Number Vend Code DVR Channel Send # Tone On Hang Up RTSP Source …" at bounding box center [489, 209] width 568 height 321
click at [151, 235] on link "Equipment" at bounding box center [151, 230] width 100 height 19
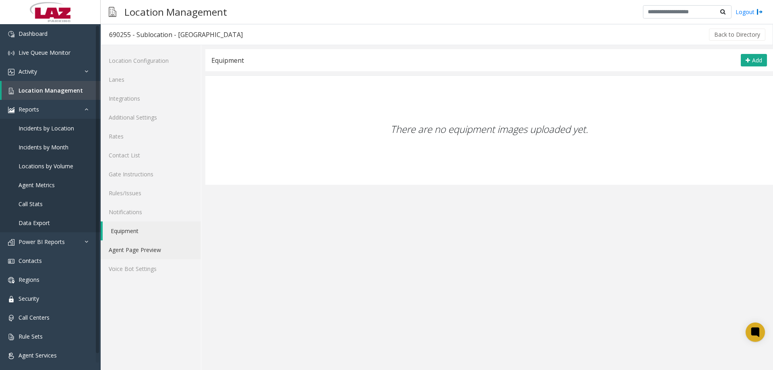
click at [152, 246] on link "Agent Page Preview" at bounding box center [151, 249] width 100 height 19
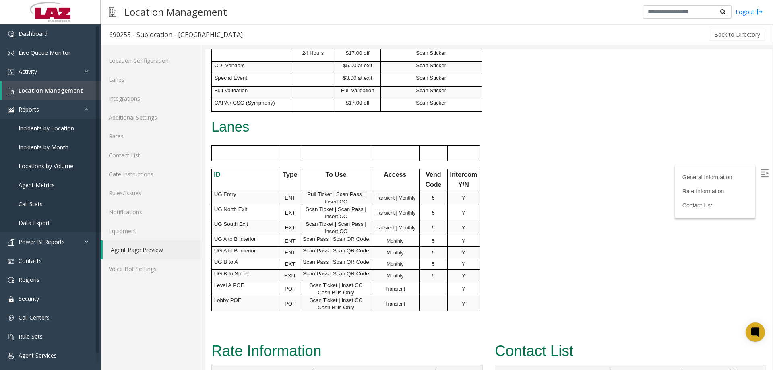
scroll to position [467, 0]
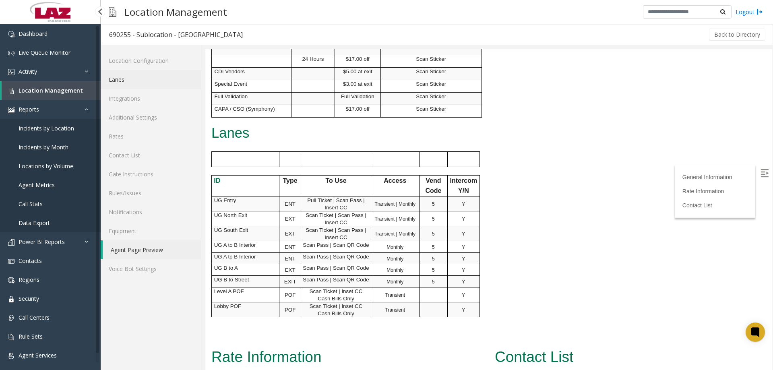
click at [105, 78] on link "Lanes" at bounding box center [151, 79] width 100 height 19
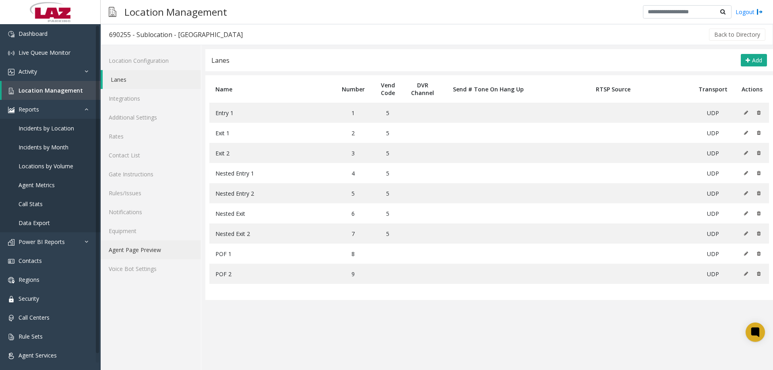
click at [128, 252] on link "Agent Page Preview" at bounding box center [151, 249] width 100 height 19
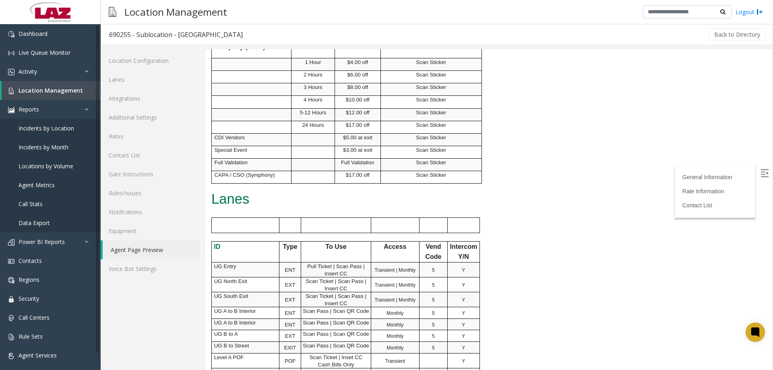
scroll to position [523, 0]
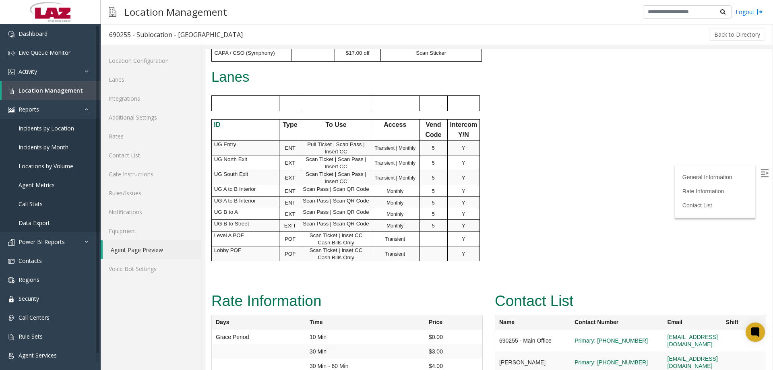
click at [348, 250] on span "Scan Ticket | Inset CC Cash Bills Only" at bounding box center [336, 253] width 53 height 13
drag, startPoint x: 353, startPoint y: 256, endPoint x: 324, endPoint y: 175, distance: 86.1
click at [309, 144] on tbody "ID Type To Use Access Vend Code Intercom Y/N UG Entry ENT Pull Ticket | Scan Pa…" at bounding box center [345, 190] width 268 height 142
click at [330, 191] on span "Scan Pass | Scan QR Code" at bounding box center [336, 189] width 66 height 6
click at [345, 256] on span "Scan Ticket | Inset CC Cash Bills Only" at bounding box center [336, 253] width 53 height 13
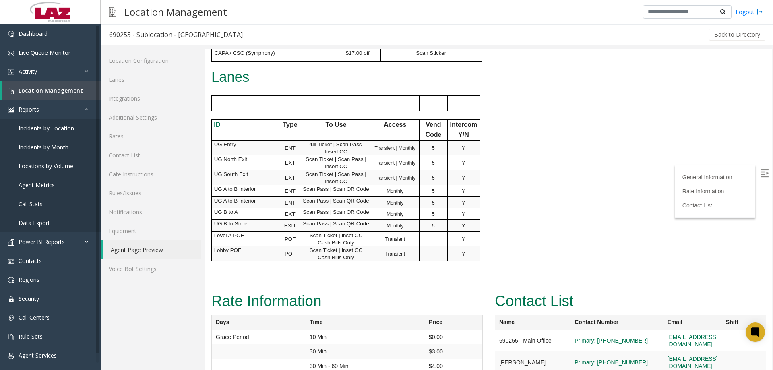
click at [353, 252] on span "Scan Ticket | Inset CC Cash Bills Only" at bounding box center [336, 253] width 53 height 13
drag, startPoint x: 355, startPoint y: 257, endPoint x: 308, endPoint y: 250, distance: 48.3
click at [308, 250] on p "Scan Ticket | Inset CC Cash Bills Only" at bounding box center [336, 253] width 70 height 14
copy span "Scan Ticket | Inset CC Cash Bills Only"
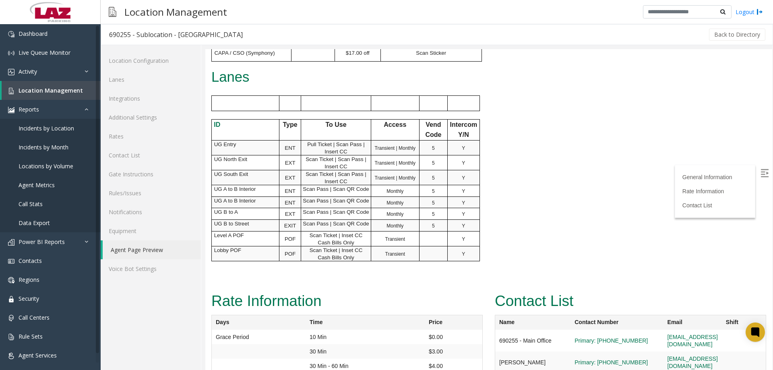
click at [343, 224] on span "Scan Pass | Scan QR Code" at bounding box center [336, 224] width 66 height 6
drag, startPoint x: 368, startPoint y: 224, endPoint x: 300, endPoint y: 226, distance: 67.3
click at [300, 226] on tr "UG B to Street EXIT Scan Pass | Scan QR Code Monthly 5 Y" at bounding box center [345, 226] width 268 height 12
copy tr "Scan Pass | Scan QR Code"
click at [352, 248] on span "Scan Ticket | Inset CC Cash Bills Only" at bounding box center [336, 253] width 53 height 13
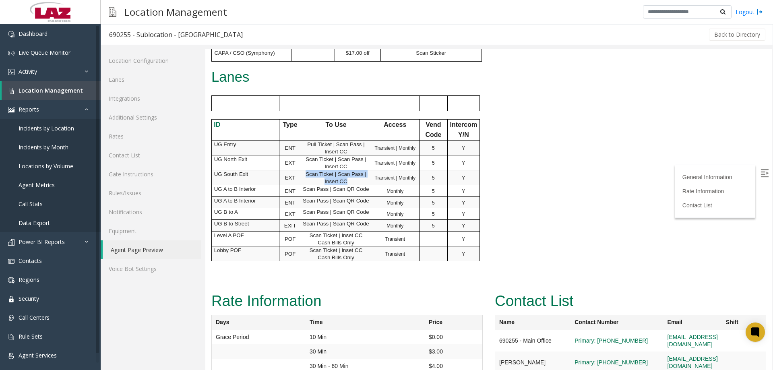
drag, startPoint x: 348, startPoint y: 180, endPoint x: 304, endPoint y: 172, distance: 45.4
click at [304, 172] on p "Scan Ticket | Scan Pass | Insert CC" at bounding box center [336, 177] width 70 height 14
copy span "Scan Ticket | Scan Pass | Insert CC"
click at [141, 119] on link "Additional Settings" at bounding box center [151, 117] width 100 height 19
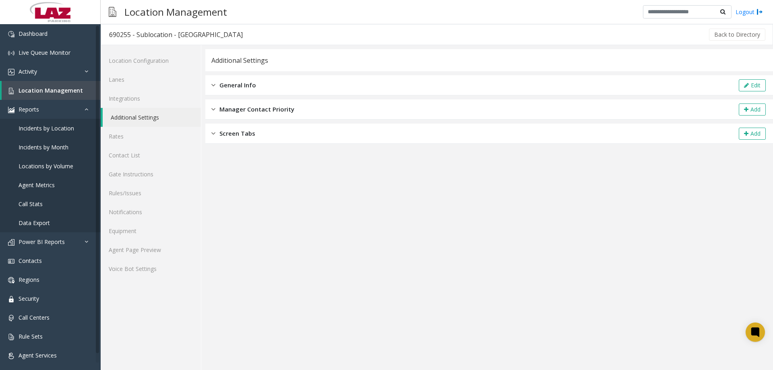
click at [255, 88] on span "General Info" at bounding box center [237, 85] width 37 height 9
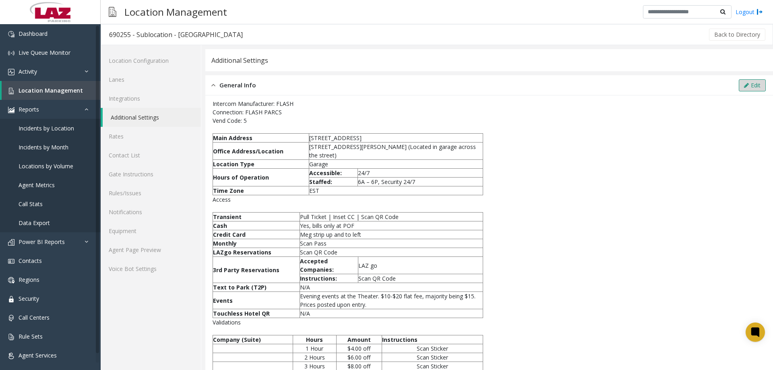
click at [744, 87] on icon at bounding box center [746, 86] width 5 height 6
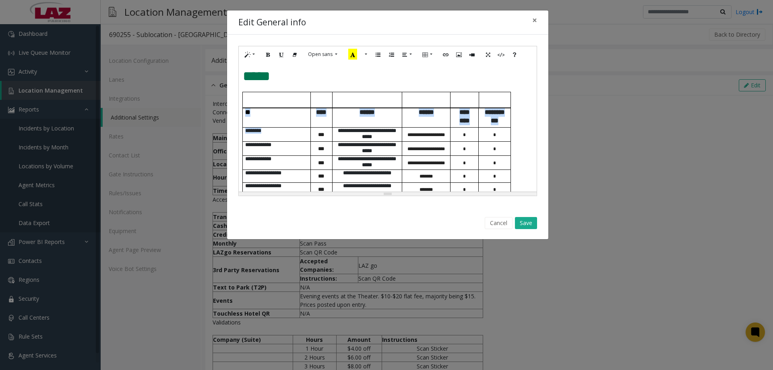
scroll to position [432, 0]
drag, startPoint x: 511, startPoint y: 175, endPoint x: 238, endPoint y: 96, distance: 284.1
click at [238, 96] on div "**********" at bounding box center [387, 121] width 299 height 150
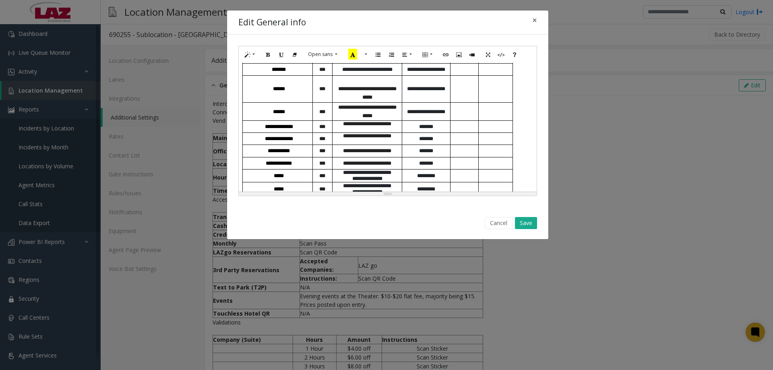
scroll to position [496, 0]
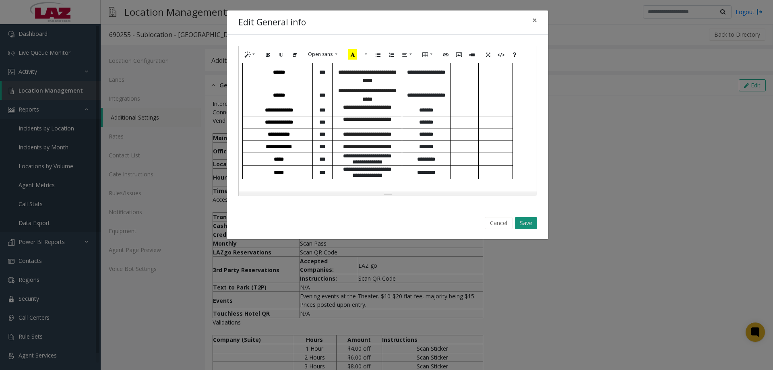
click at [532, 223] on button "Save" at bounding box center [526, 223] width 22 height 12
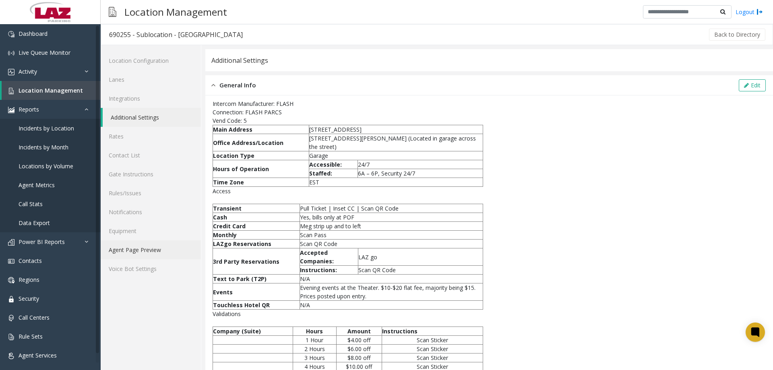
click at [163, 254] on link "Agent Page Preview" at bounding box center [151, 249] width 100 height 19
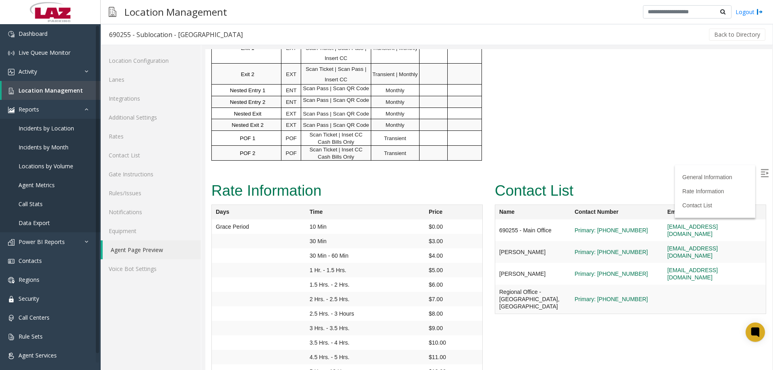
scroll to position [674, 0]
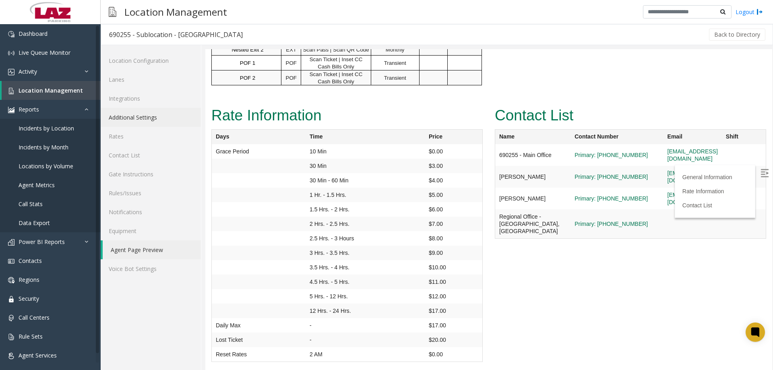
click at [139, 113] on link "Additional Settings" at bounding box center [151, 117] width 100 height 19
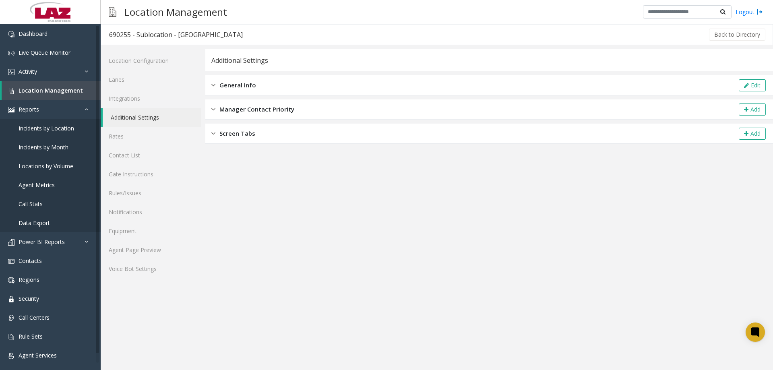
click at [278, 90] on div "General Info Edit" at bounding box center [489, 85] width 568 height 20
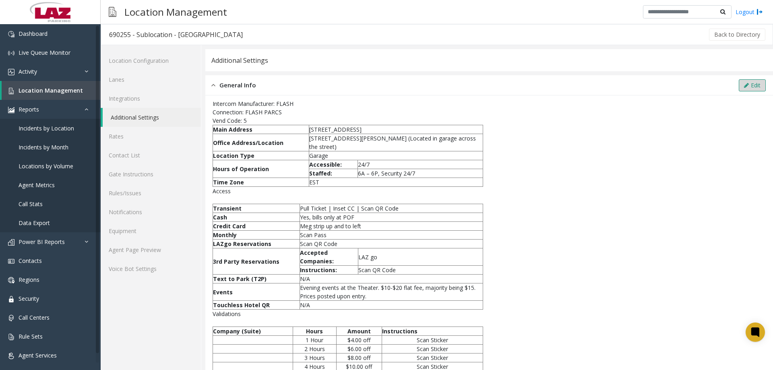
click at [744, 84] on icon at bounding box center [746, 86] width 5 height 6
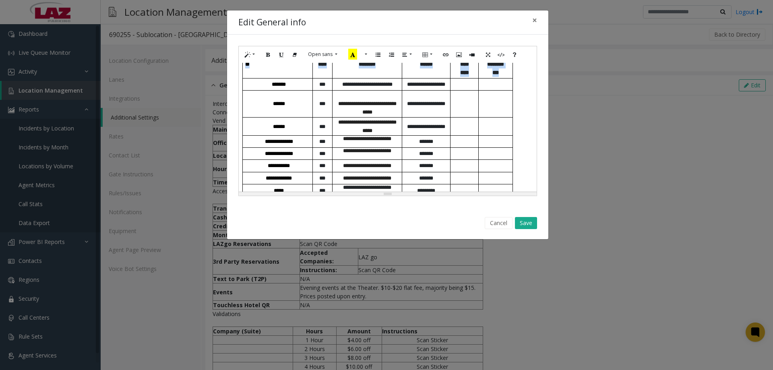
scroll to position [399, 0]
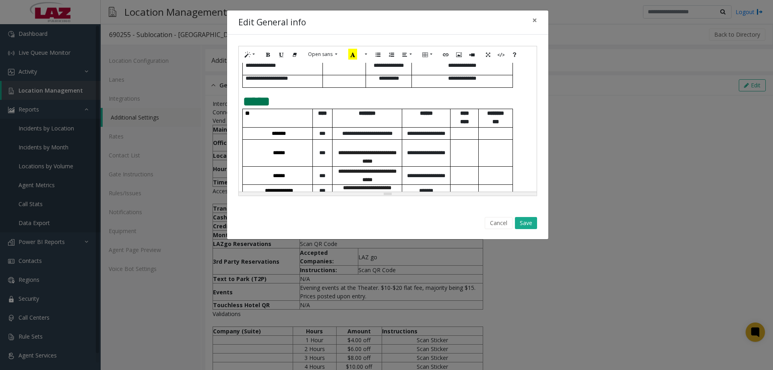
drag, startPoint x: 514, startPoint y: 176, endPoint x: 243, endPoint y: 116, distance: 277.5
click at [243, 116] on div "**********" at bounding box center [388, 127] width 298 height 129
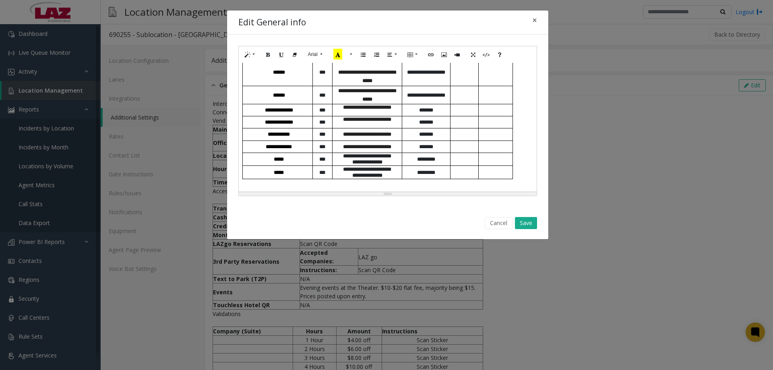
scroll to position [358, 0]
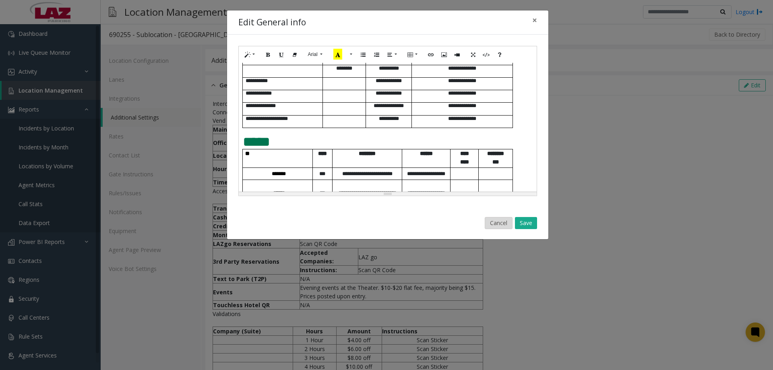
click at [504, 223] on button "Cancel" at bounding box center [499, 223] width 28 height 12
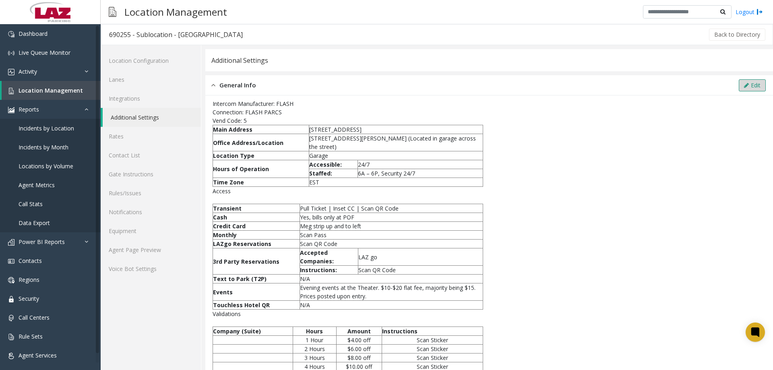
click at [739, 85] on button "Edit" at bounding box center [752, 85] width 27 height 12
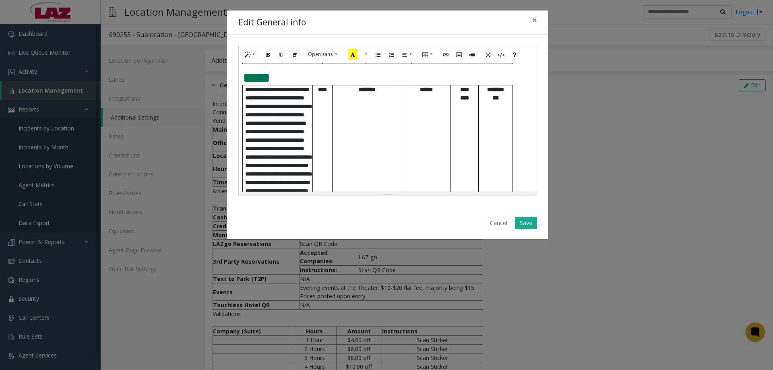
scroll to position [432, 0]
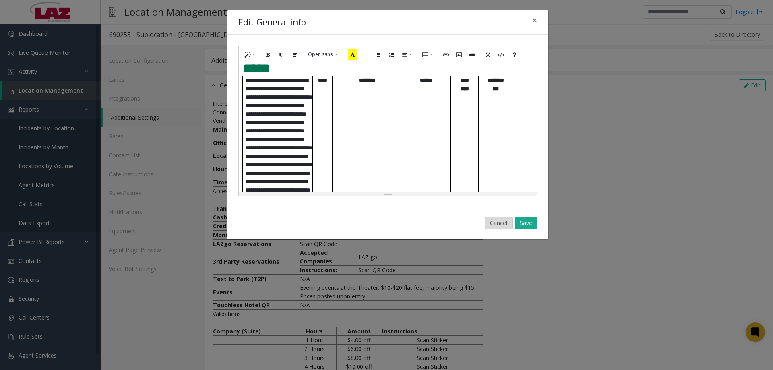
click at [503, 225] on button "Cancel" at bounding box center [499, 223] width 28 height 12
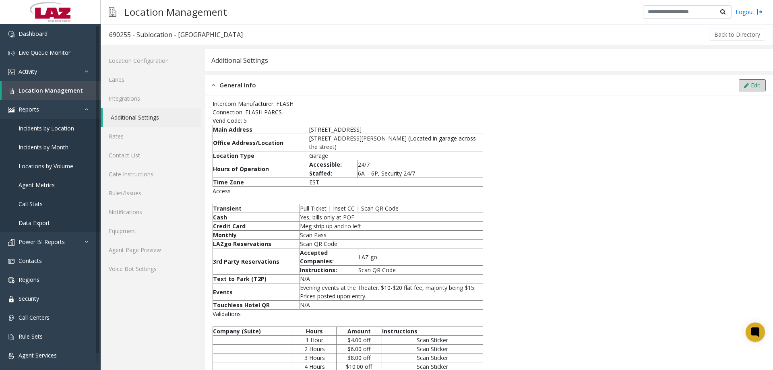
click at [741, 81] on button "Edit" at bounding box center [752, 85] width 27 height 12
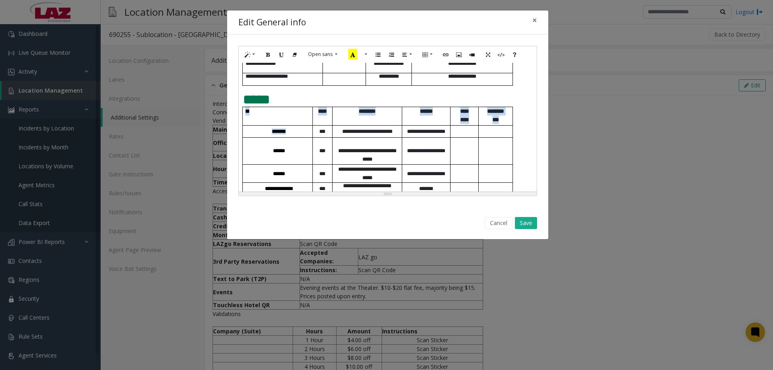
scroll to position [399, 0]
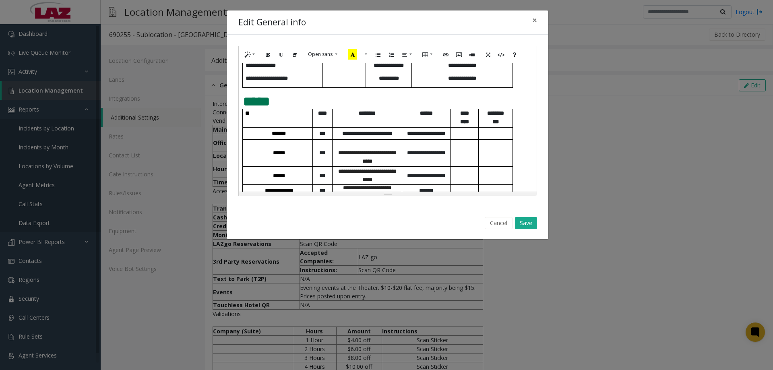
drag, startPoint x: 517, startPoint y: 171, endPoint x: 242, endPoint y: 119, distance: 279.4
click at [242, 119] on div "**********" at bounding box center [388, 127] width 298 height 129
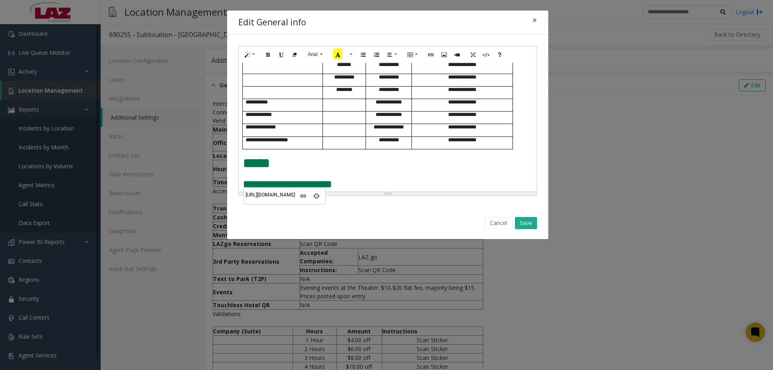
scroll to position [340, 0]
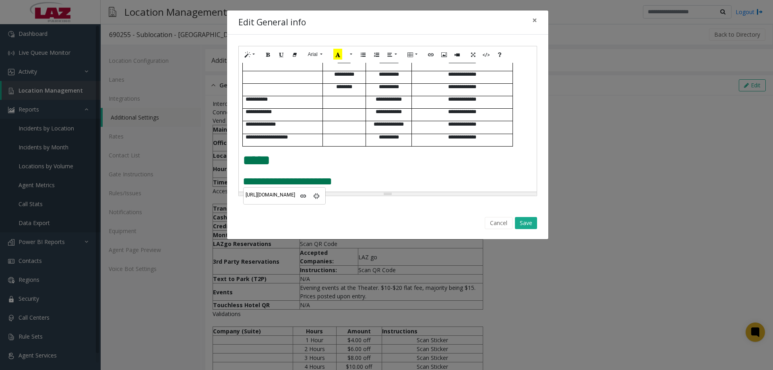
click at [289, 169] on div "**********" at bounding box center [388, 127] width 298 height 129
click at [244, 171] on div "**********" at bounding box center [388, 127] width 298 height 129
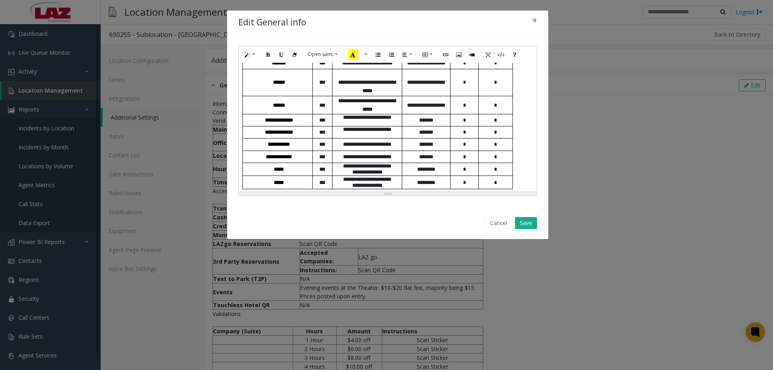
scroll to position [482, 0]
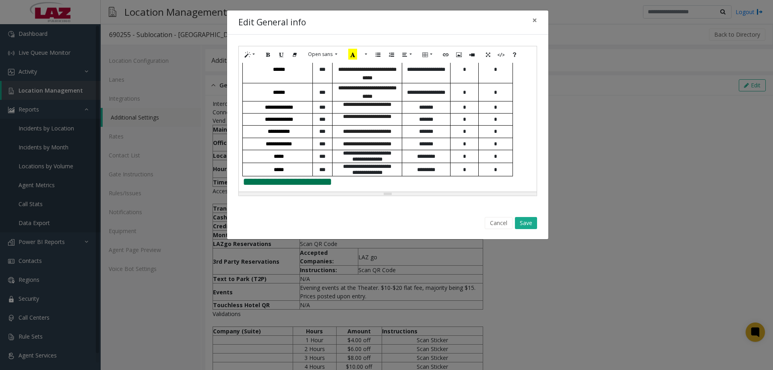
click at [240, 185] on div "**********" at bounding box center [388, 127] width 298 height 129
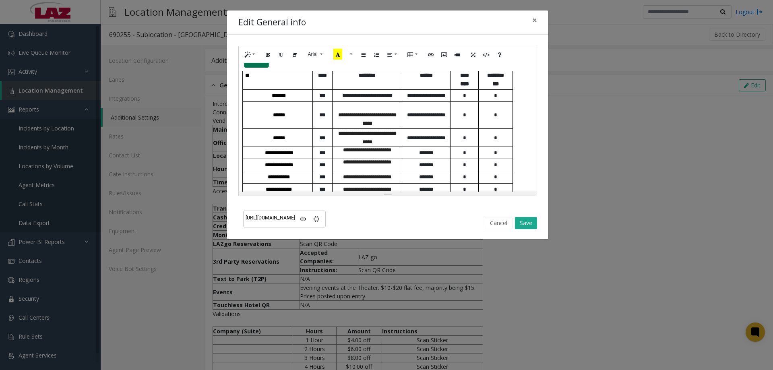
scroll to position [401, 0]
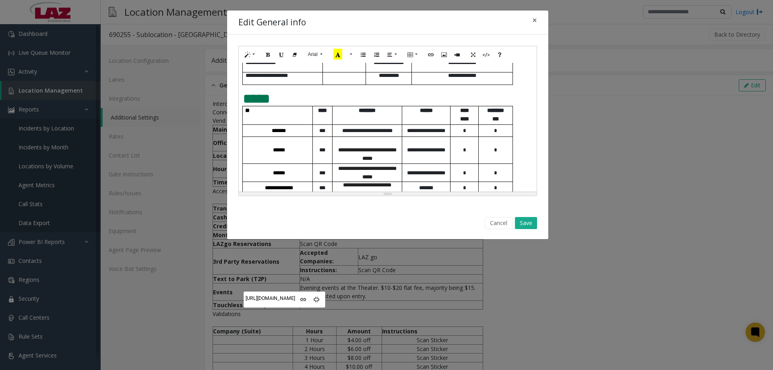
click at [284, 97] on p "*****" at bounding box center [388, 98] width 290 height 15
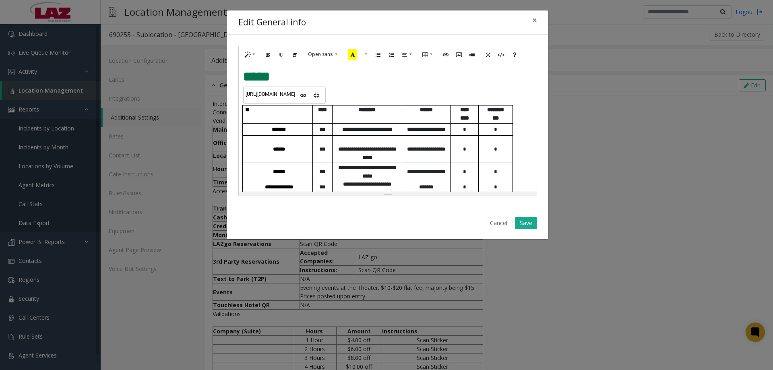
scroll to position [442, 0]
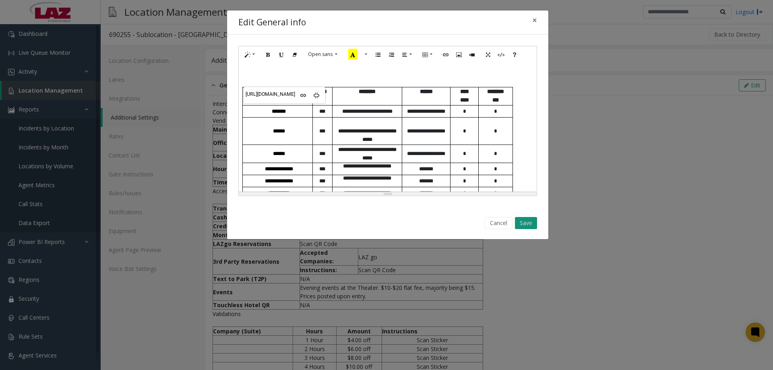
click at [529, 224] on button "Save" at bounding box center [526, 223] width 22 height 12
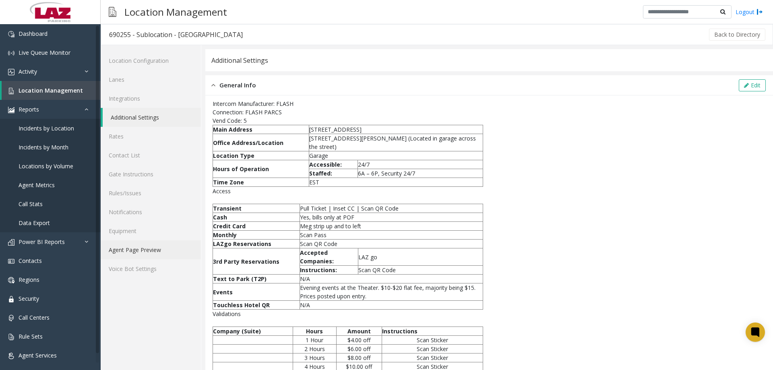
click at [139, 248] on link "Agent Page Preview" at bounding box center [151, 249] width 100 height 19
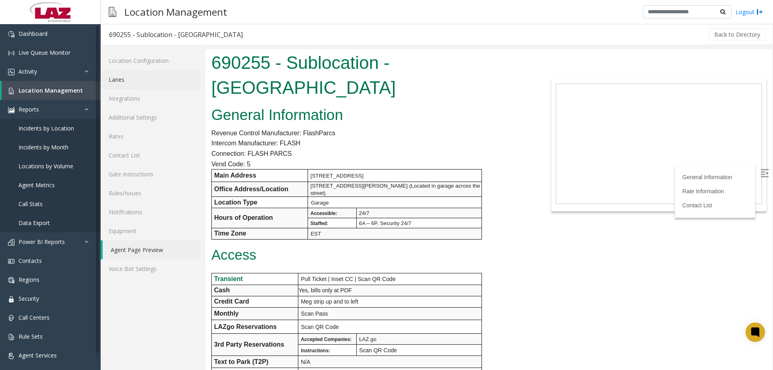
click at [131, 83] on link "Lanes" at bounding box center [151, 79] width 100 height 19
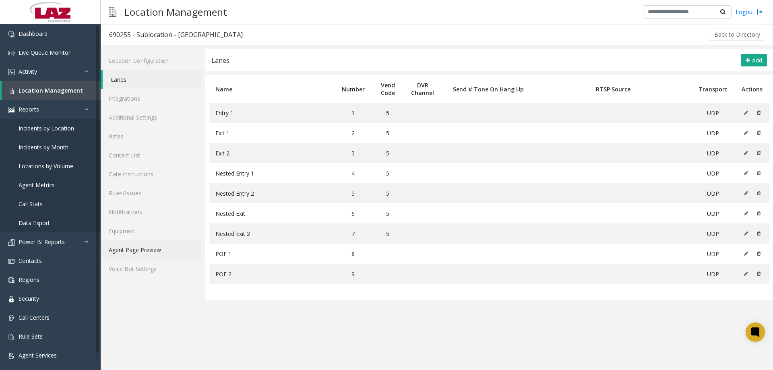
click at [167, 252] on link "Agent Page Preview" at bounding box center [151, 249] width 100 height 19
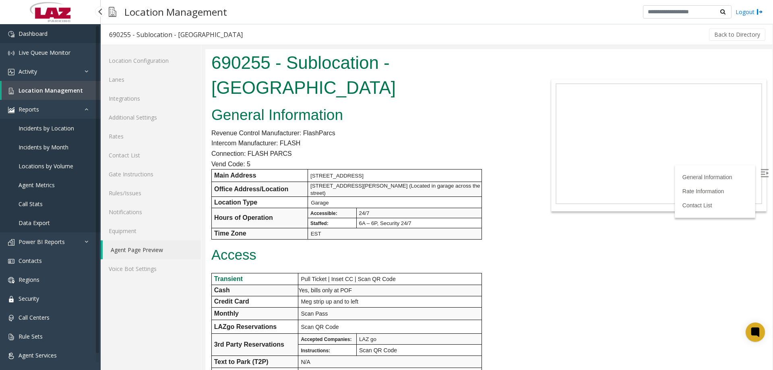
click at [7, 34] on link "Dashboard" at bounding box center [50, 33] width 101 height 19
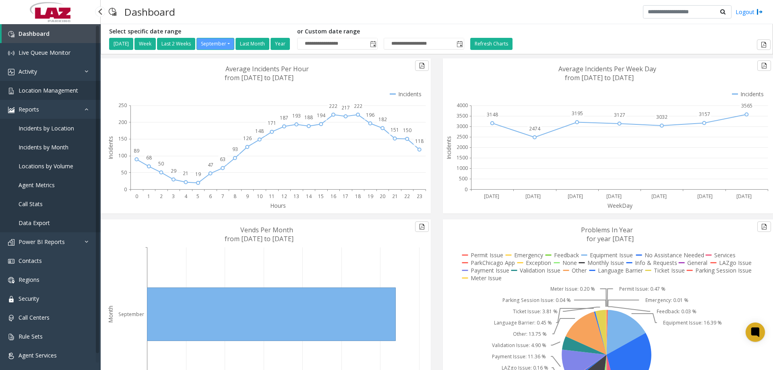
click at [33, 92] on span "Location Management" at bounding box center [49, 91] width 60 height 8
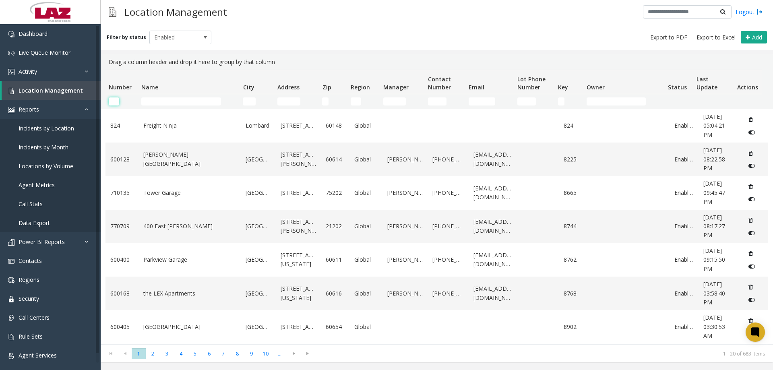
click at [115, 103] on input "Number Filter" at bounding box center [114, 101] width 10 height 8
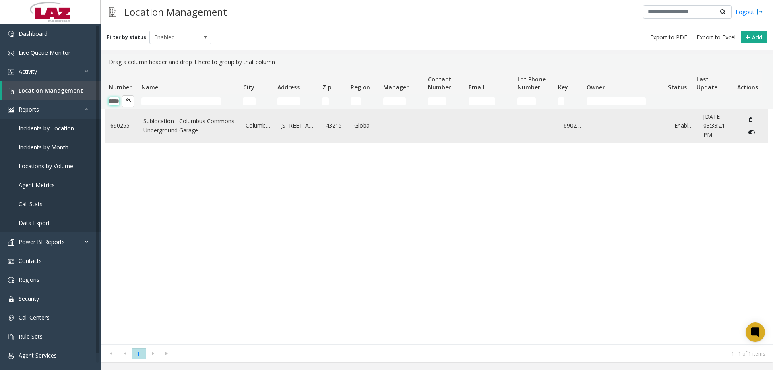
type input "******"
click at [145, 127] on link "Sublocation - Columbus Commons Underground Garage" at bounding box center [189, 126] width 93 height 18
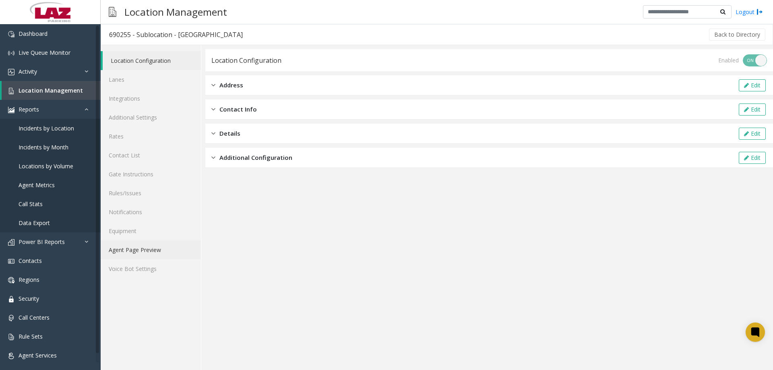
click at [147, 244] on link "Agent Page Preview" at bounding box center [151, 249] width 100 height 19
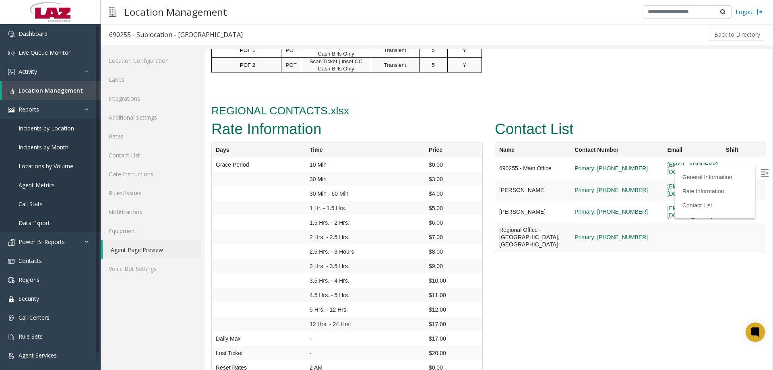
scroll to position [722, 0]
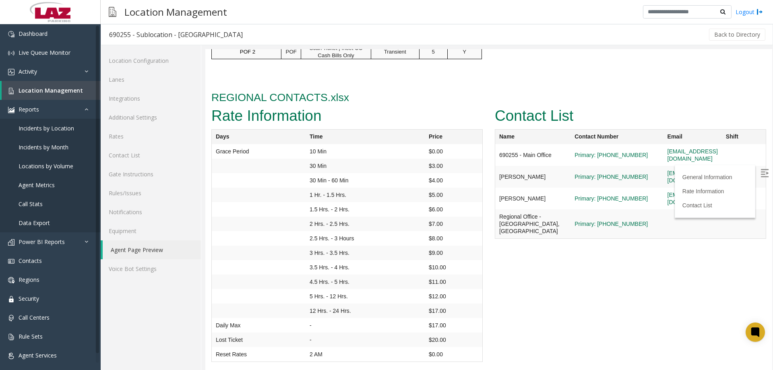
click at [762, 171] on img at bounding box center [764, 173] width 8 height 8
click at [127, 160] on link "Contact List" at bounding box center [151, 155] width 100 height 19
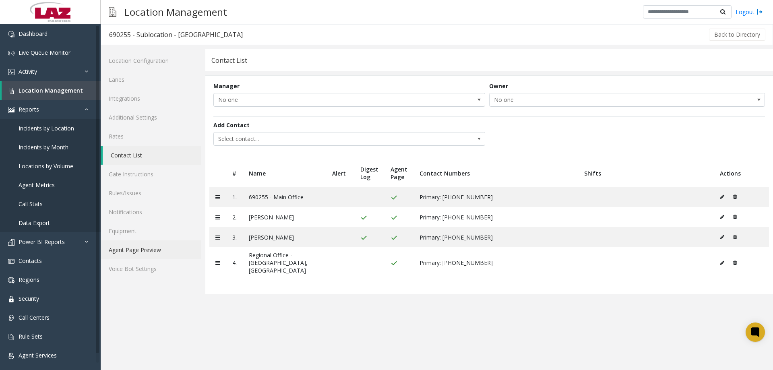
click at [126, 250] on link "Agent Page Preview" at bounding box center [151, 249] width 100 height 19
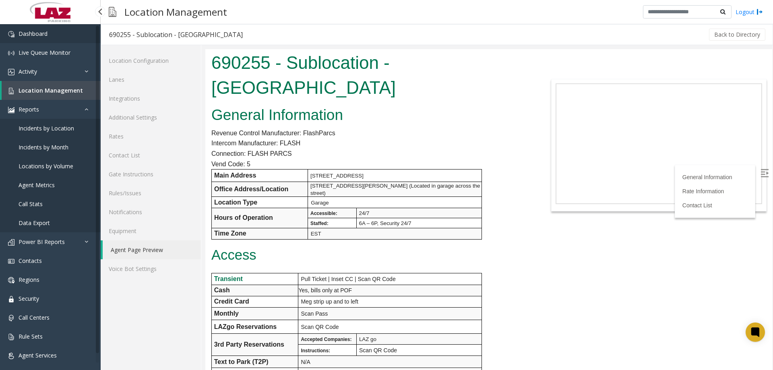
click at [41, 36] on span "Dashboard" at bounding box center [33, 34] width 29 height 8
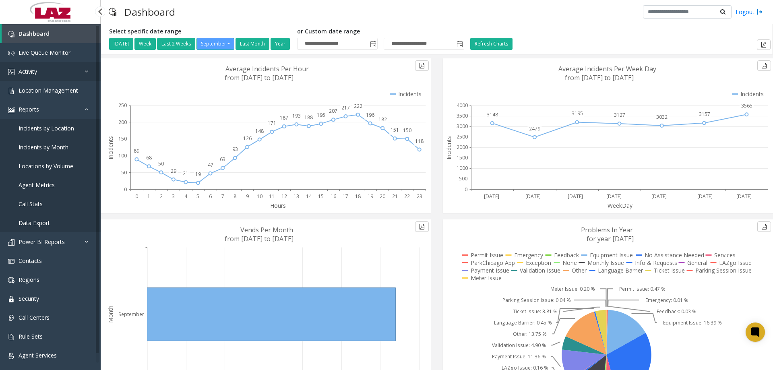
click at [60, 72] on link "Activity" at bounding box center [50, 71] width 101 height 19
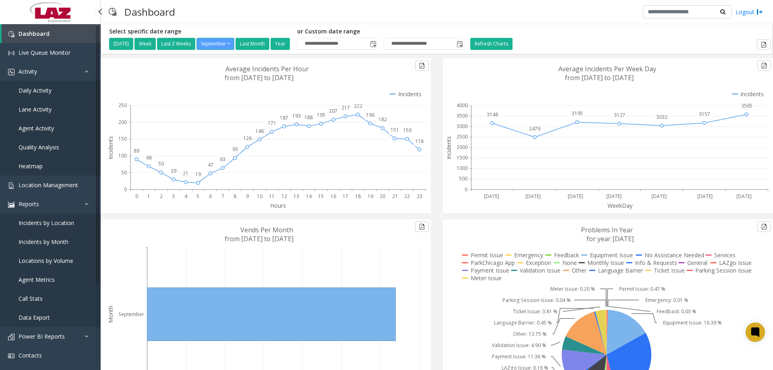
click at [45, 92] on span "Daily Activity" at bounding box center [35, 91] width 33 height 8
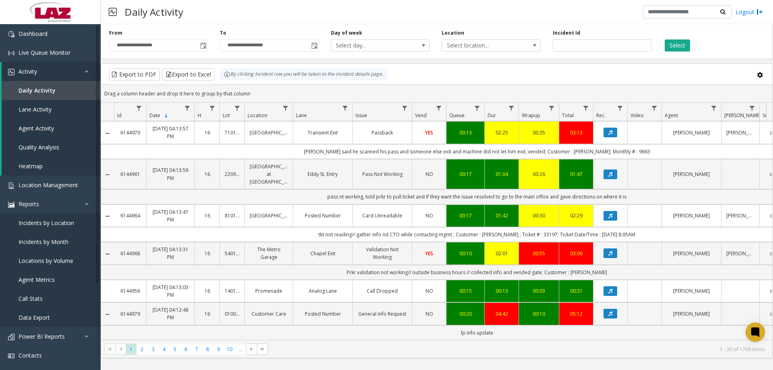
scroll to position [859, 0]
click at [613, 309] on button "Data table" at bounding box center [610, 314] width 14 height 10
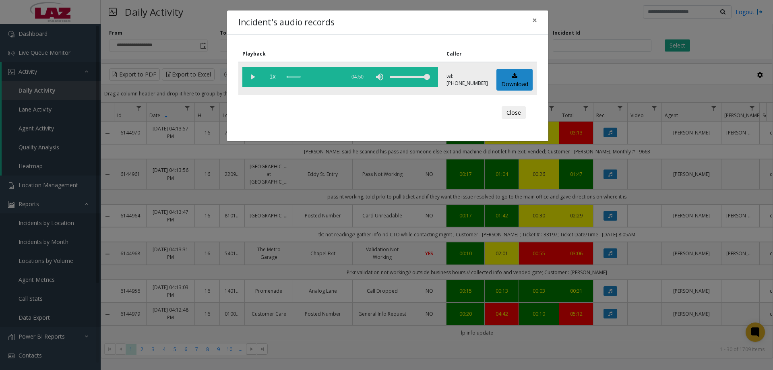
click at [254, 76] on vg-play-pause at bounding box center [252, 77] width 20 height 20
click at [287, 75] on div "scrub bar" at bounding box center [314, 77] width 55 height 20
click at [289, 78] on div "scrub bar" at bounding box center [314, 77] width 55 height 20
click at [288, 76] on div "scrub bar" at bounding box center [314, 77] width 55 height 20
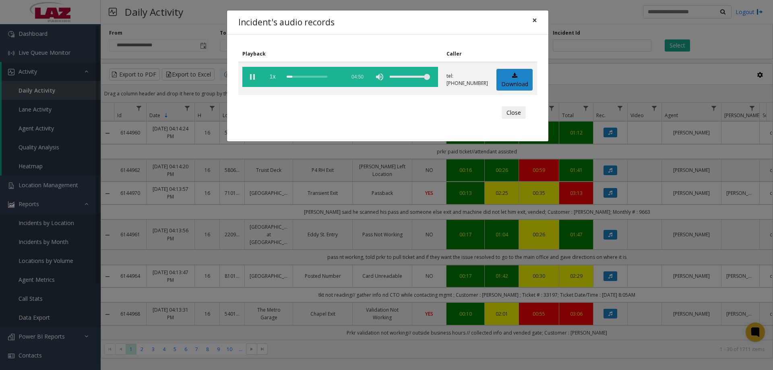
click at [536, 23] on span "×" at bounding box center [534, 19] width 5 height 11
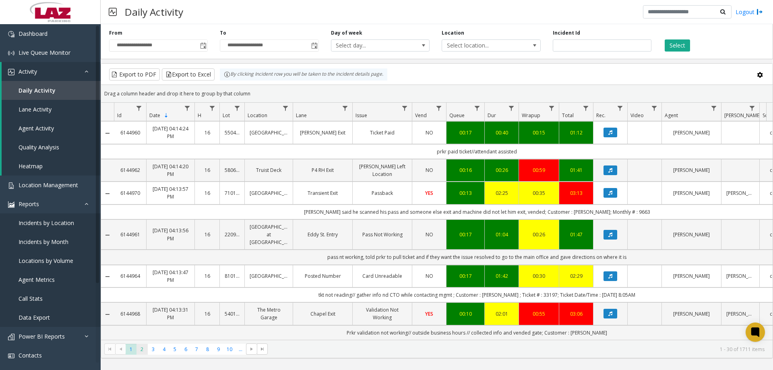
click at [139, 349] on span "2" at bounding box center [141, 349] width 11 height 11
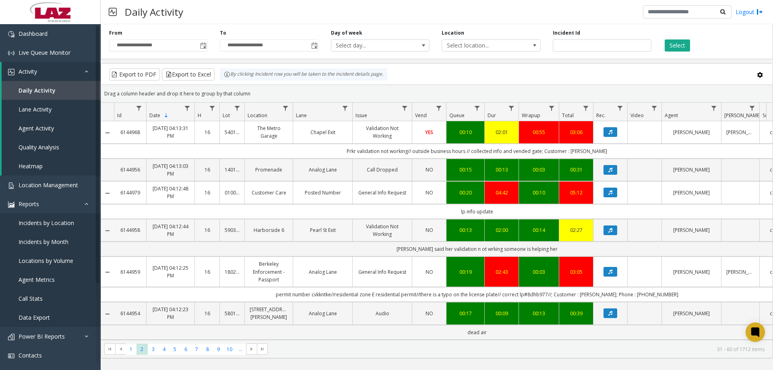
click at [611, 236] on td "Data table" at bounding box center [610, 230] width 34 height 23
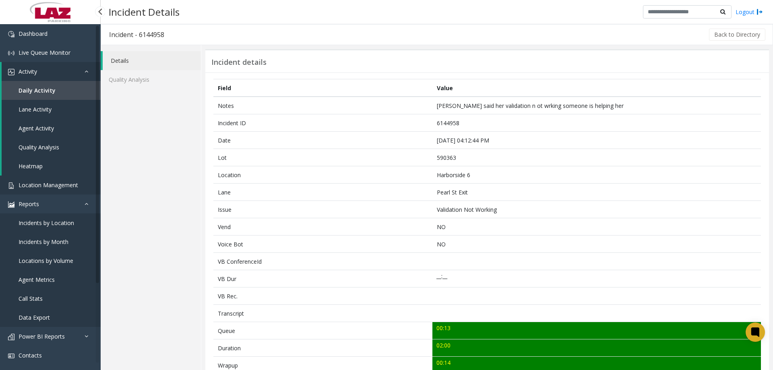
click at [55, 189] on link "Location Management" at bounding box center [50, 185] width 101 height 19
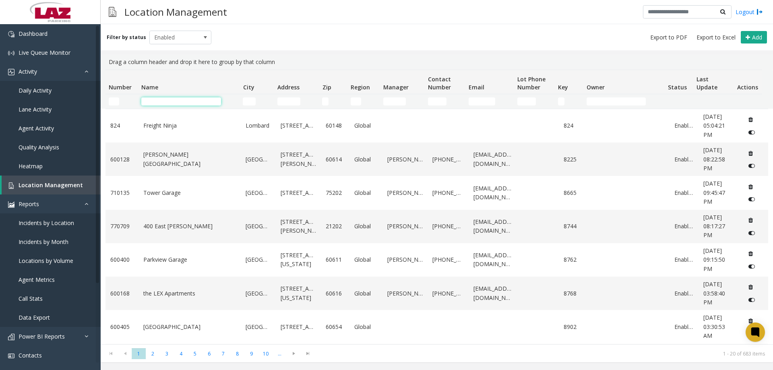
click at [151, 104] on input "Name Filter" at bounding box center [181, 101] width 80 height 8
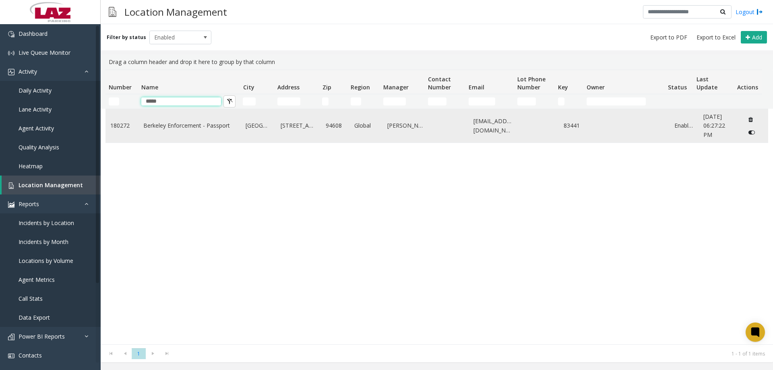
type input "*****"
click at [187, 120] on td "Berkeley Enforcement - Passport" at bounding box center [189, 125] width 103 height 33
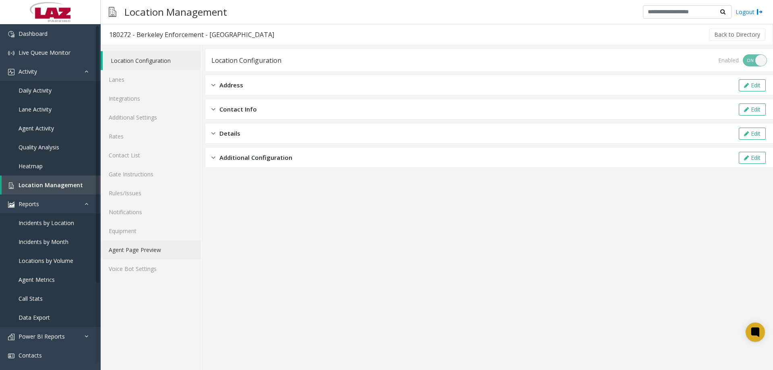
drag, startPoint x: 150, startPoint y: 252, endPoint x: 150, endPoint y: 247, distance: 4.8
click at [149, 252] on link "Agent Page Preview" at bounding box center [151, 249] width 100 height 19
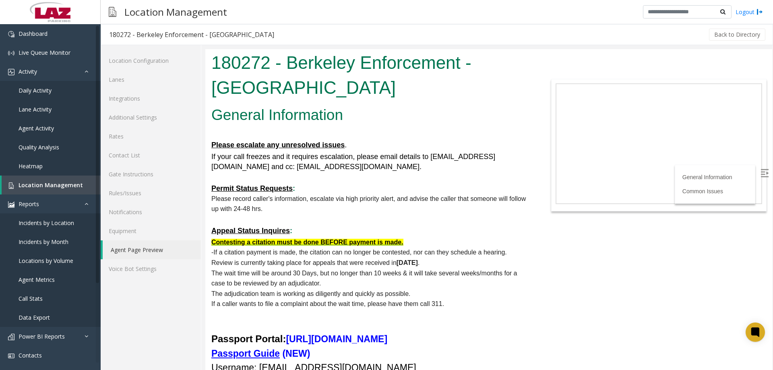
drag, startPoint x: 270, startPoint y: 208, endPoint x: 211, endPoint y: 187, distance: 63.3
click at [291, 213] on p "Please record caller's information, escalate via high priority alert, and advis…" at bounding box center [370, 204] width 318 height 21
click at [257, 203] on p "Please record caller's information, escalate via high priority alert, and advis…" at bounding box center [370, 204] width 318 height 21
click at [264, 210] on p "Please record caller's information, escalate via high priority alert, and advis…" at bounding box center [370, 204] width 318 height 21
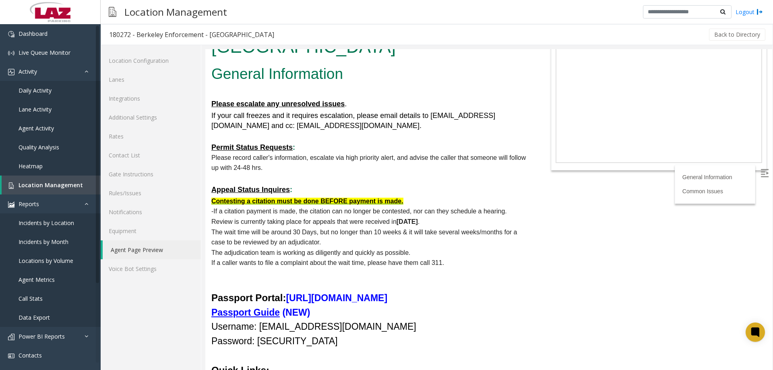
scroll to position [161, 0]
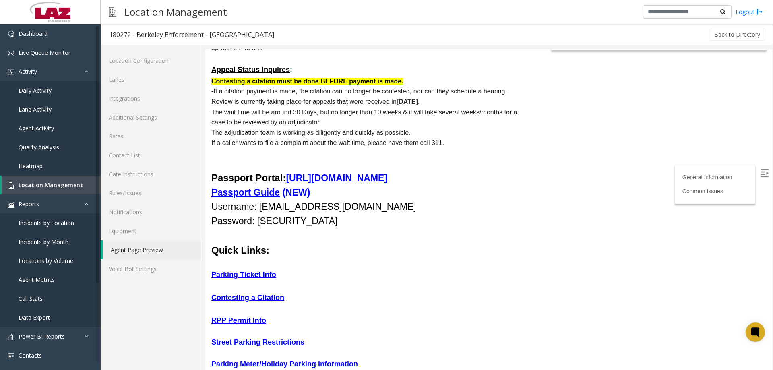
click at [366, 177] on b "[URL][DOMAIN_NAME]" at bounding box center [336, 178] width 101 height 10
click at [262, 193] on u "Passport Guide" at bounding box center [245, 192] width 68 height 10
click at [47, 188] on span "Location Management" at bounding box center [51, 185] width 64 height 8
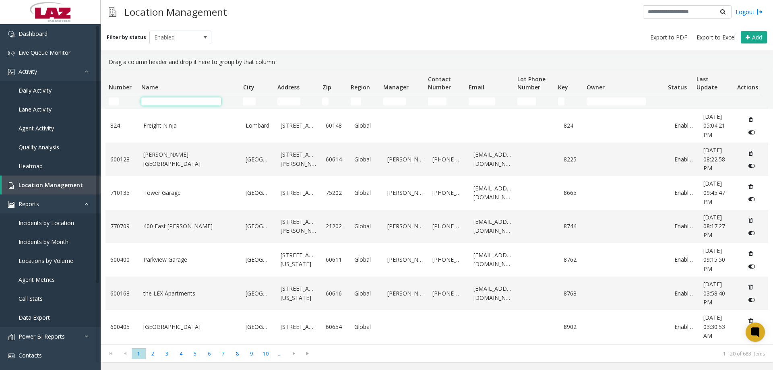
click at [155, 100] on input "Name Filter" at bounding box center [181, 101] width 80 height 8
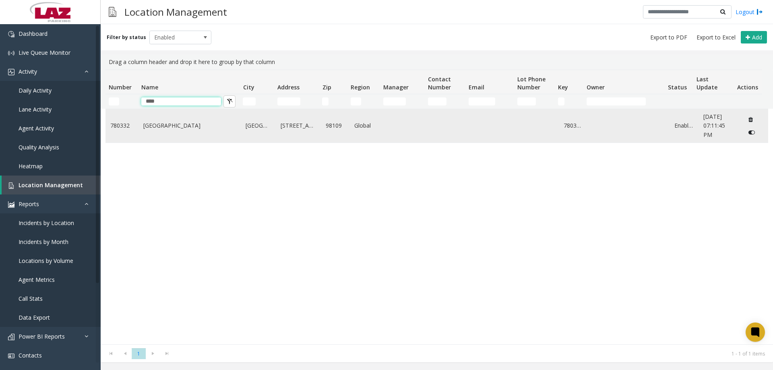
type input "****"
click at [168, 130] on td "[GEOGRAPHIC_DATA]" at bounding box center [189, 125] width 103 height 33
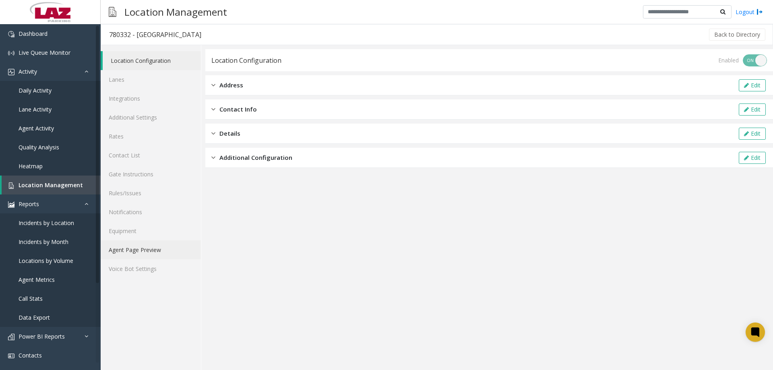
click at [151, 248] on link "Agent Page Preview" at bounding box center [151, 249] width 100 height 19
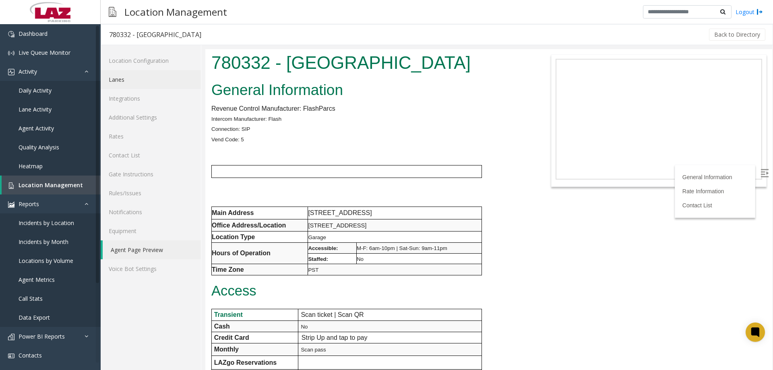
click at [130, 78] on link "Lanes" at bounding box center [151, 79] width 100 height 19
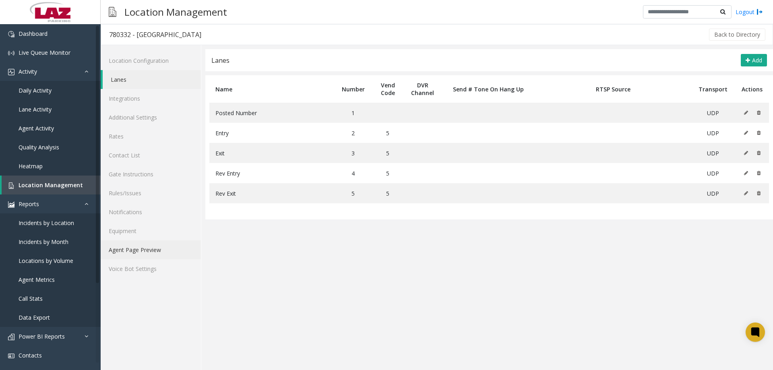
click at [149, 252] on link "Agent Page Preview" at bounding box center [151, 249] width 100 height 19
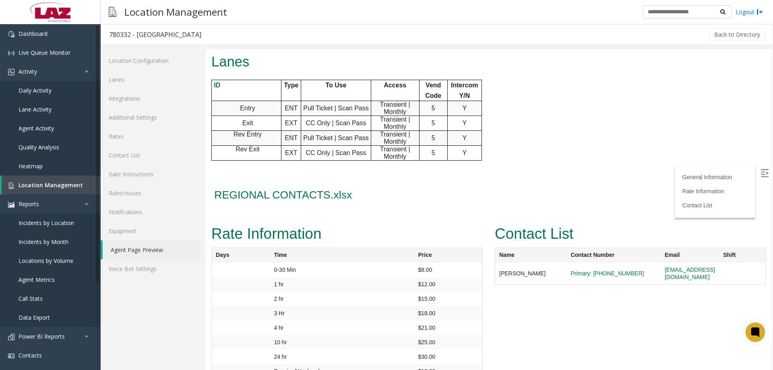
scroll to position [522, 0]
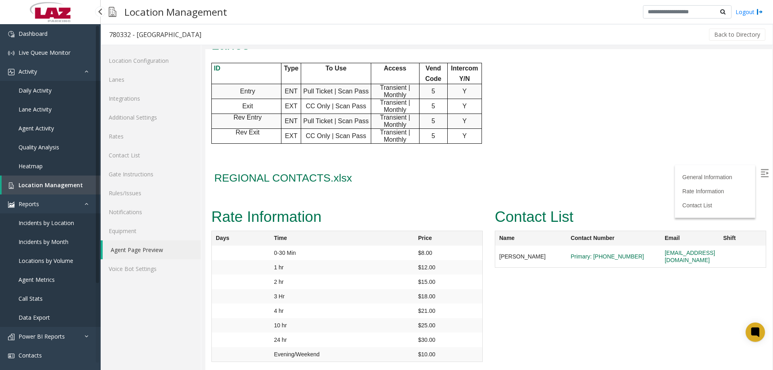
click at [18, 89] on link "Daily Activity" at bounding box center [50, 90] width 101 height 19
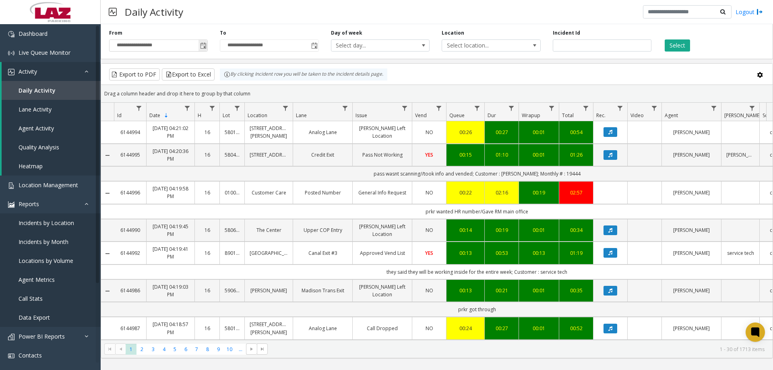
click at [207, 49] on span "Toggle popup" at bounding box center [203, 46] width 6 height 6
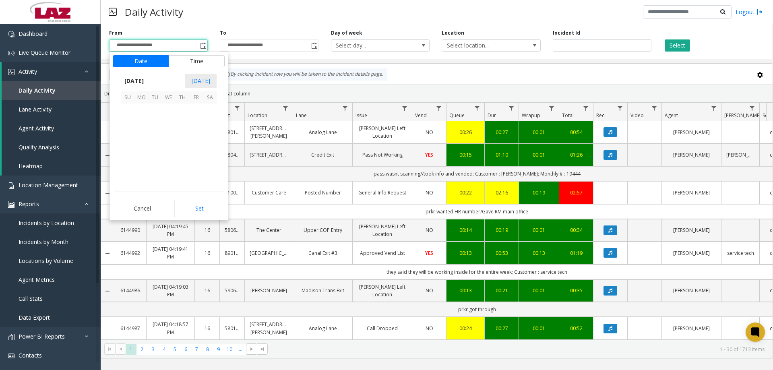
scroll to position [144473, 0]
click at [144, 109] on span "1" at bounding box center [141, 110] width 14 height 14
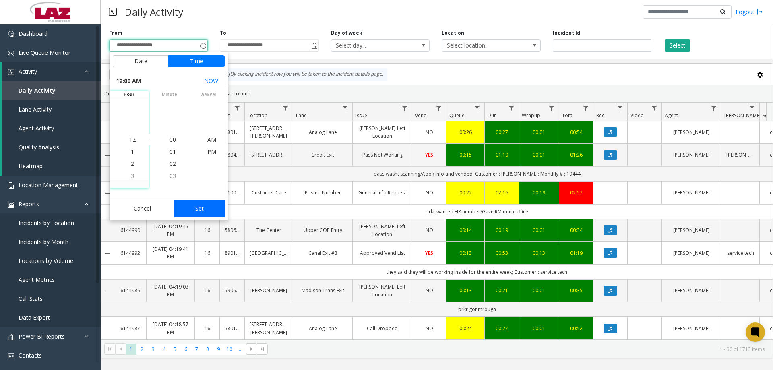
click at [192, 211] on button "Set" at bounding box center [199, 209] width 51 height 18
type input "**********"
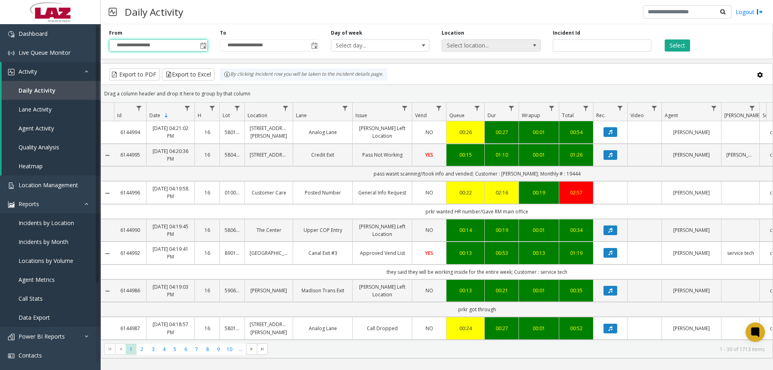
click at [467, 50] on span "Select location..." at bounding box center [481, 45] width 78 height 11
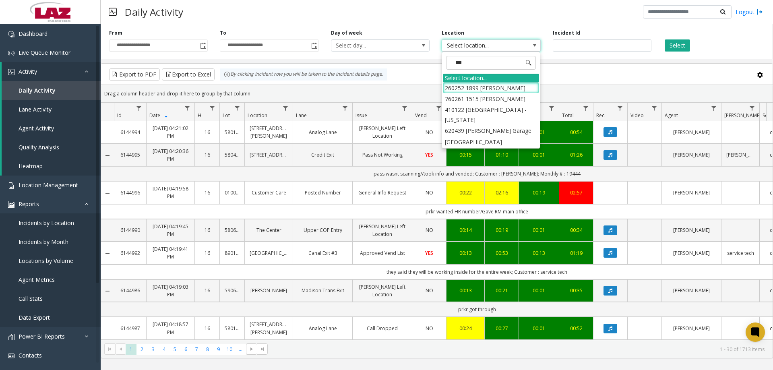
type input "****"
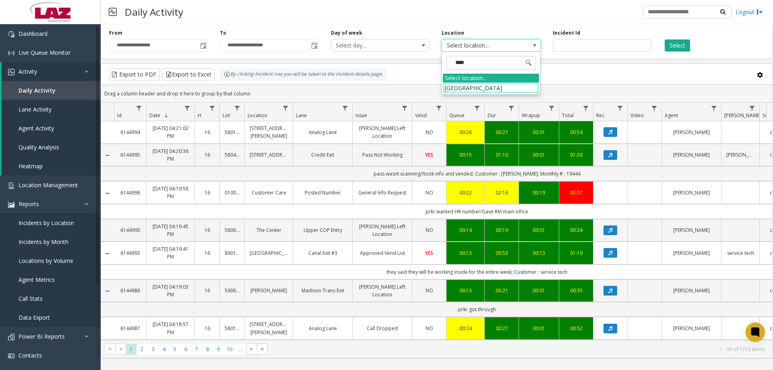
click at [477, 86] on li "[GEOGRAPHIC_DATA]" at bounding box center [491, 88] width 96 height 11
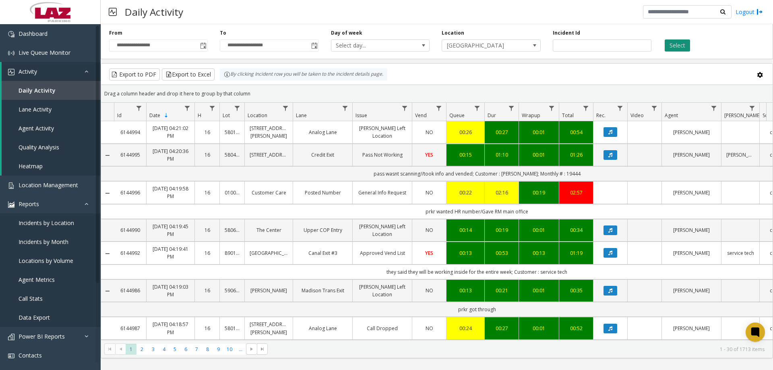
click at [676, 43] on button "Select" at bounding box center [677, 45] width 25 height 12
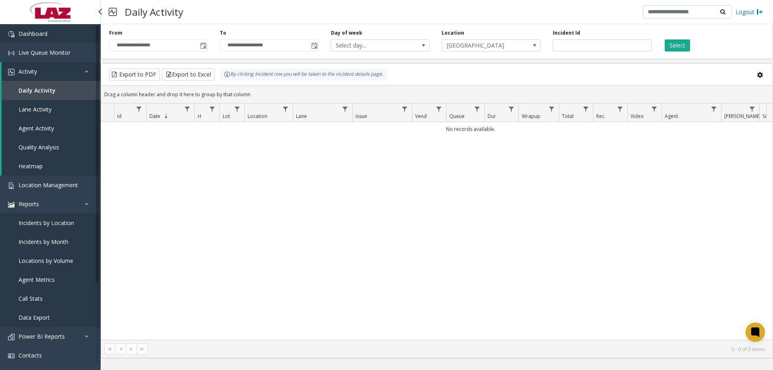
click at [58, 32] on link "Dashboard" at bounding box center [50, 33] width 101 height 19
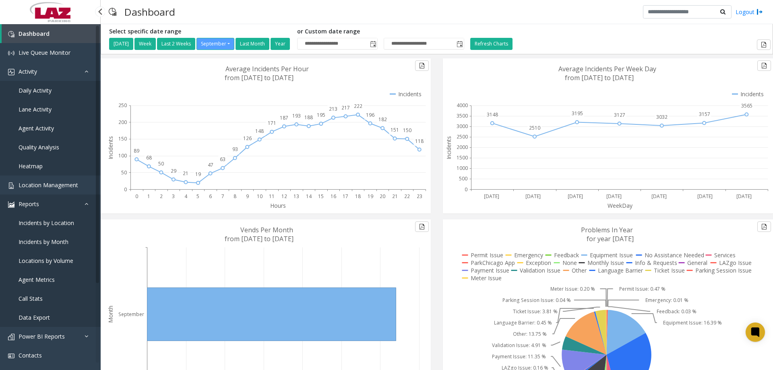
click at [75, 203] on link "Reports" at bounding box center [50, 203] width 101 height 19
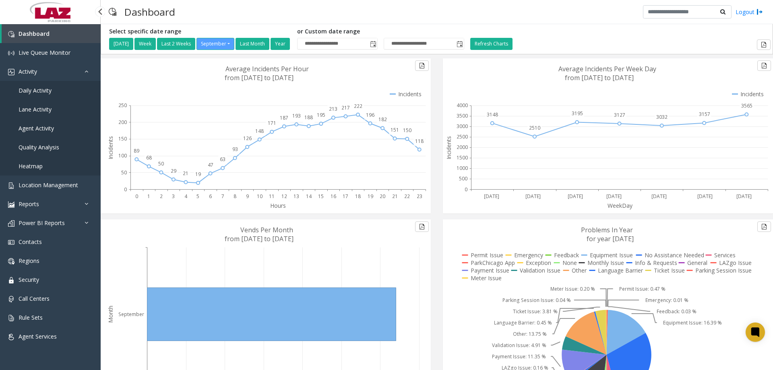
click at [47, 86] on link "Daily Activity" at bounding box center [50, 90] width 101 height 19
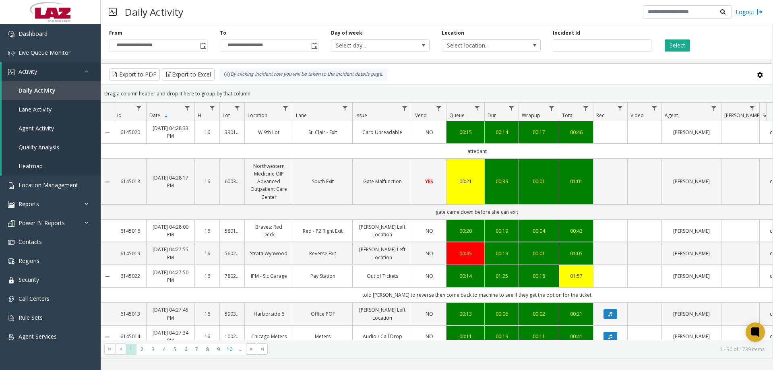
click at [481, 53] on div "**********" at bounding box center [437, 40] width 672 height 38
click at [481, 49] on span "Select location..." at bounding box center [481, 45] width 78 height 11
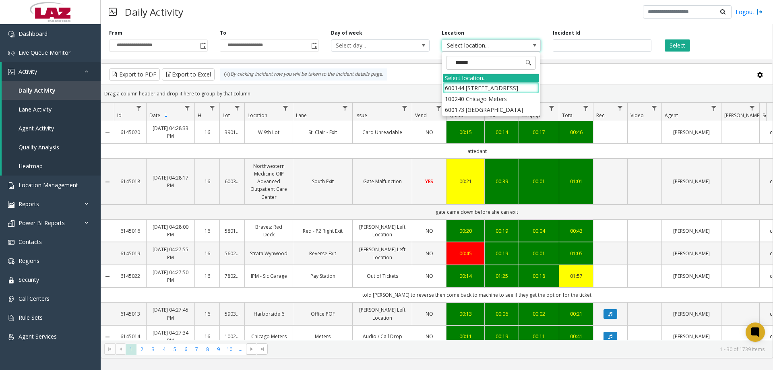
type input "*******"
click at [496, 96] on li "100240 Chicago Meters" at bounding box center [491, 98] width 96 height 11
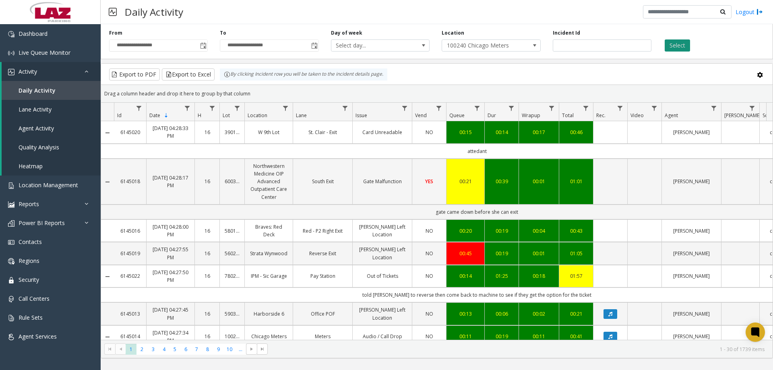
click at [673, 42] on button "Select" at bounding box center [677, 45] width 25 height 12
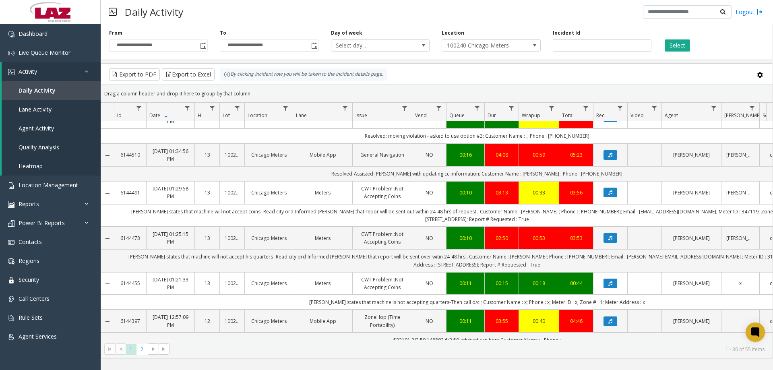
scroll to position [725, 0]
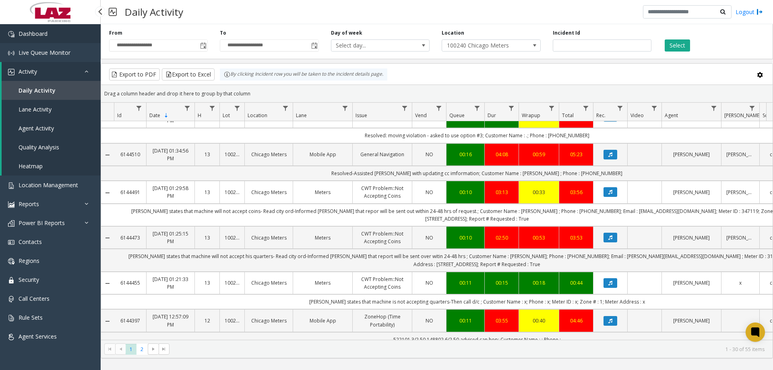
click at [43, 33] on span "Dashboard" at bounding box center [33, 34] width 29 height 8
